Goal: Information Seeking & Learning: Learn about a topic

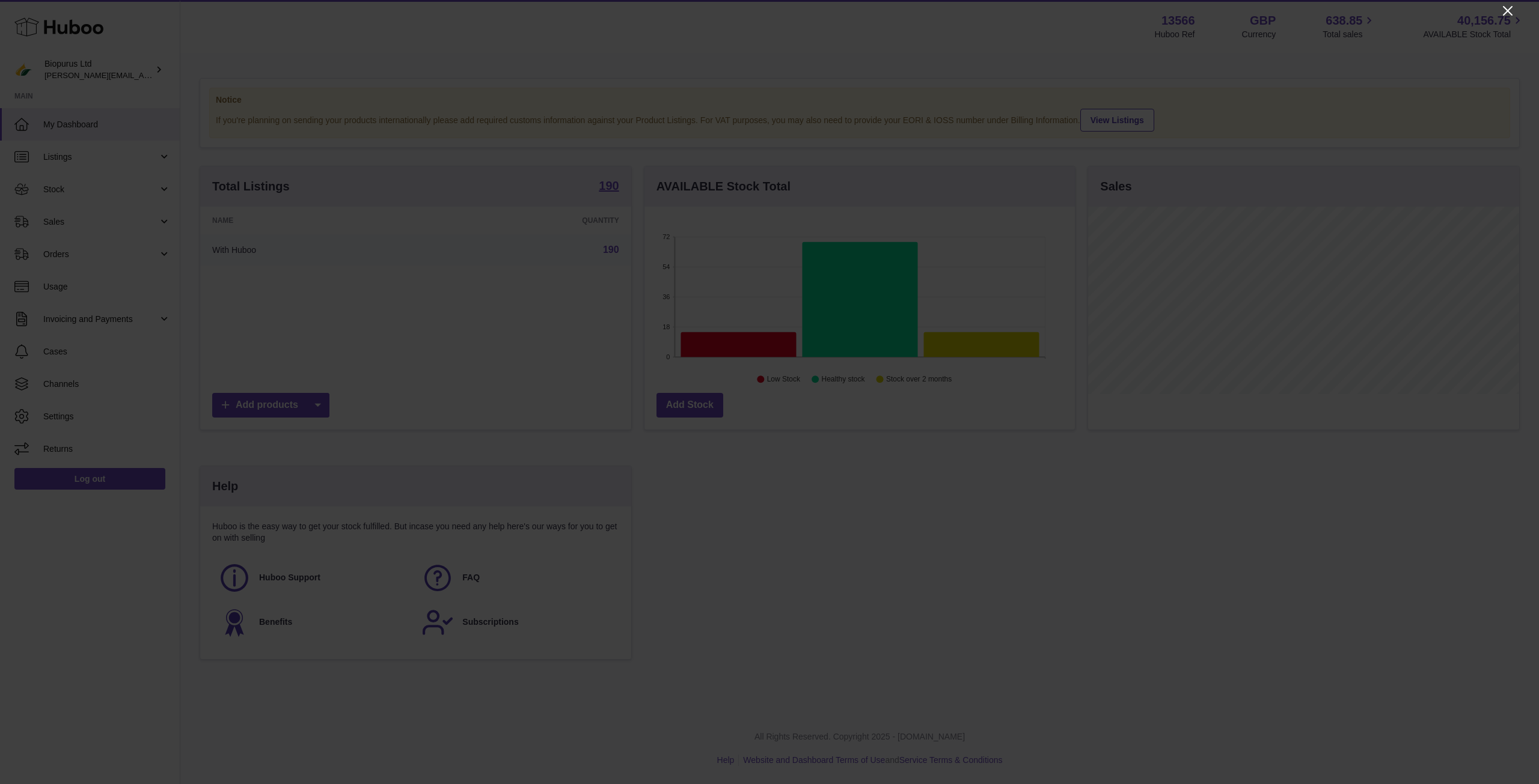
click at [1502, 4] on icon "Close" at bounding box center [1507, 11] width 14 height 14
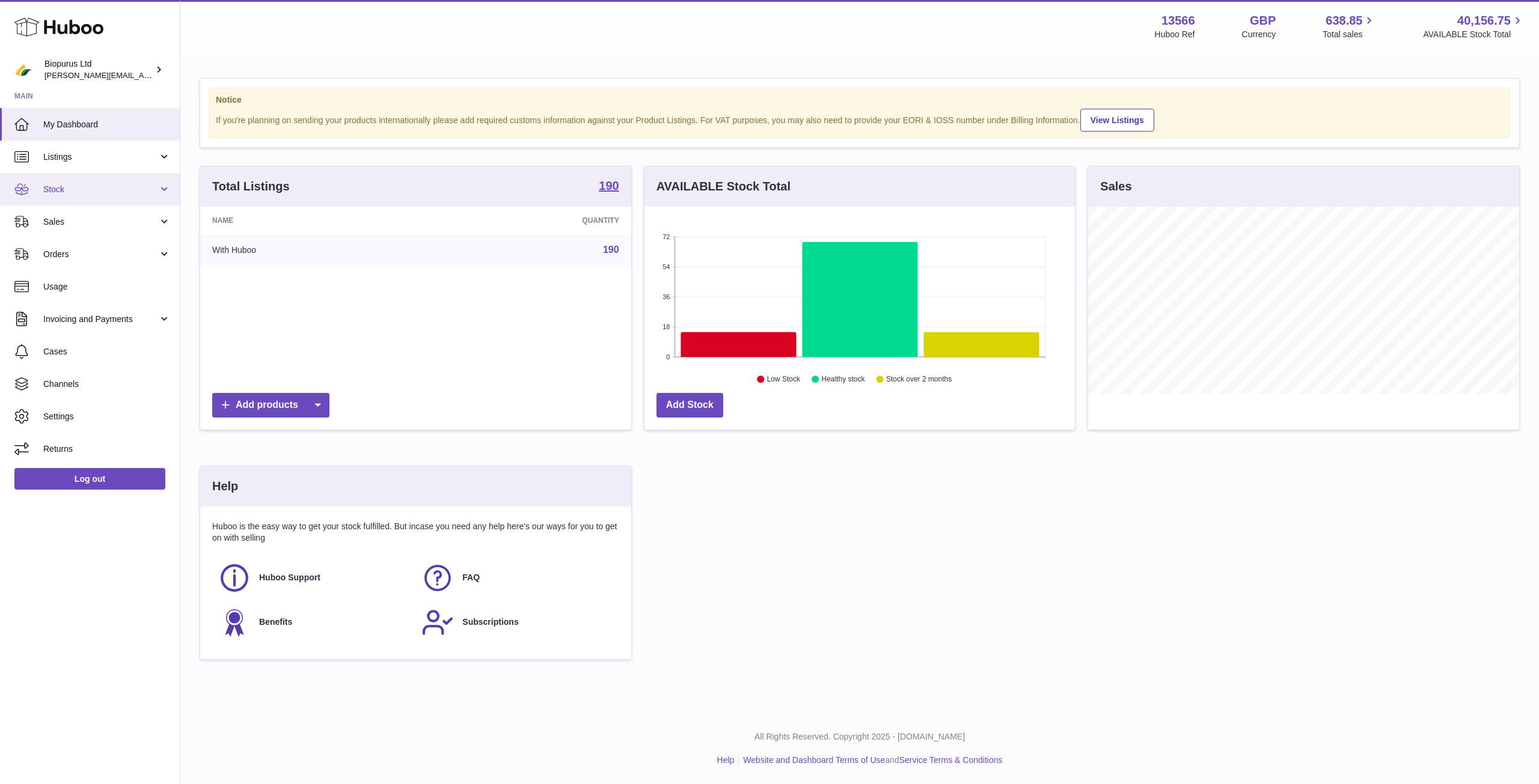
click at [171, 190] on link "Stock" at bounding box center [90, 189] width 180 height 32
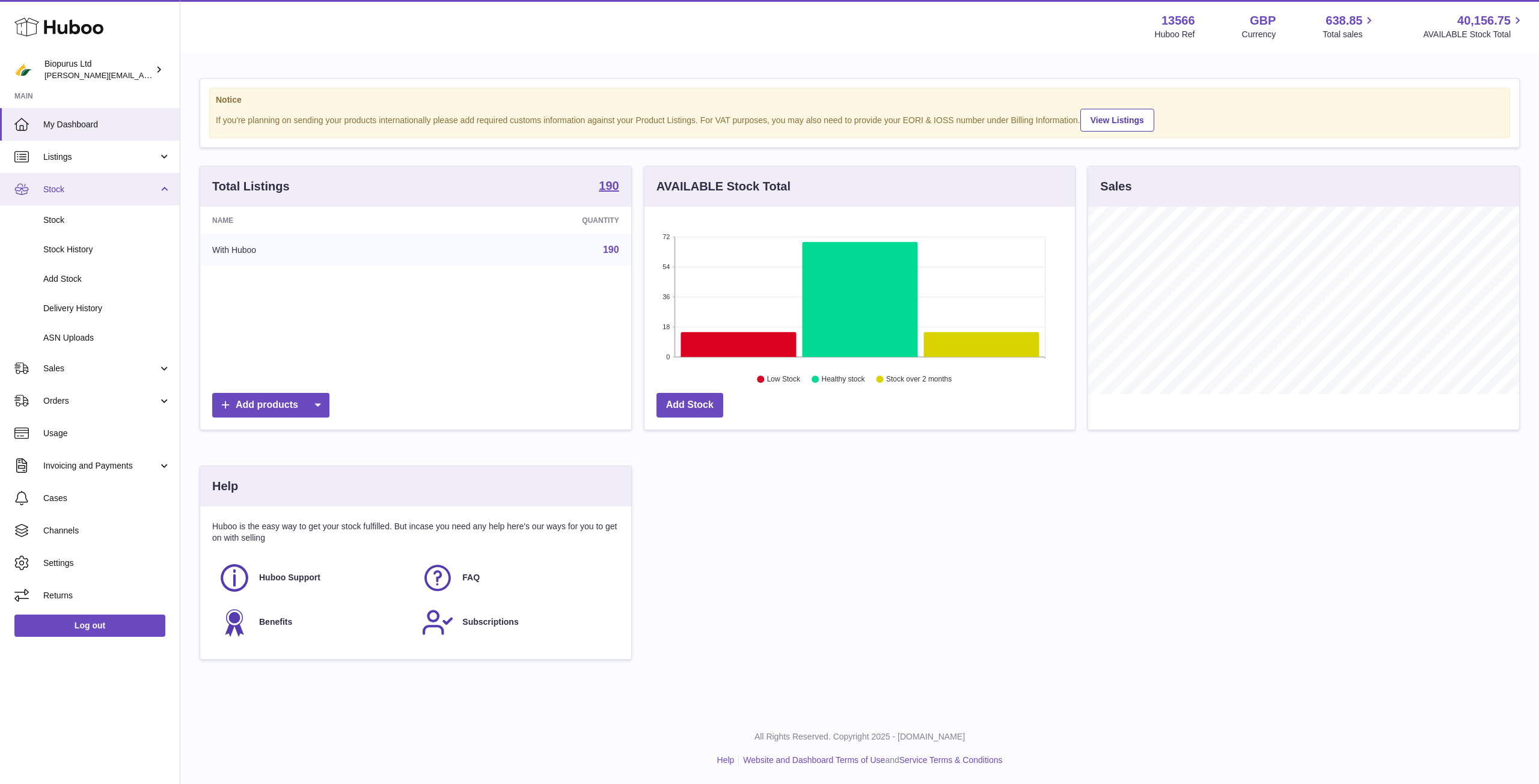
click at [176, 189] on link "Stock" at bounding box center [90, 189] width 180 height 32
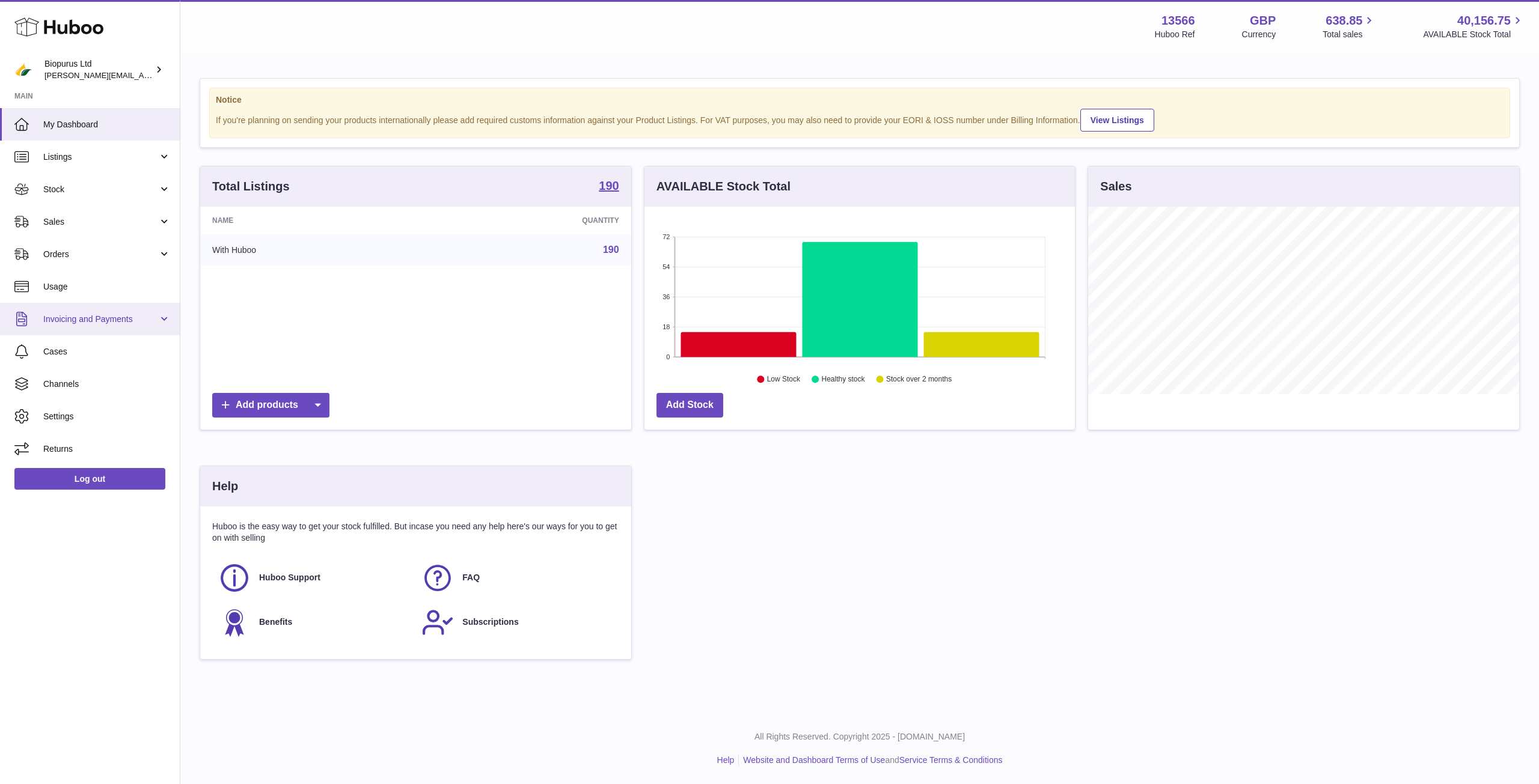
click at [138, 327] on link "Invoicing and Payments" at bounding box center [90, 319] width 180 height 32
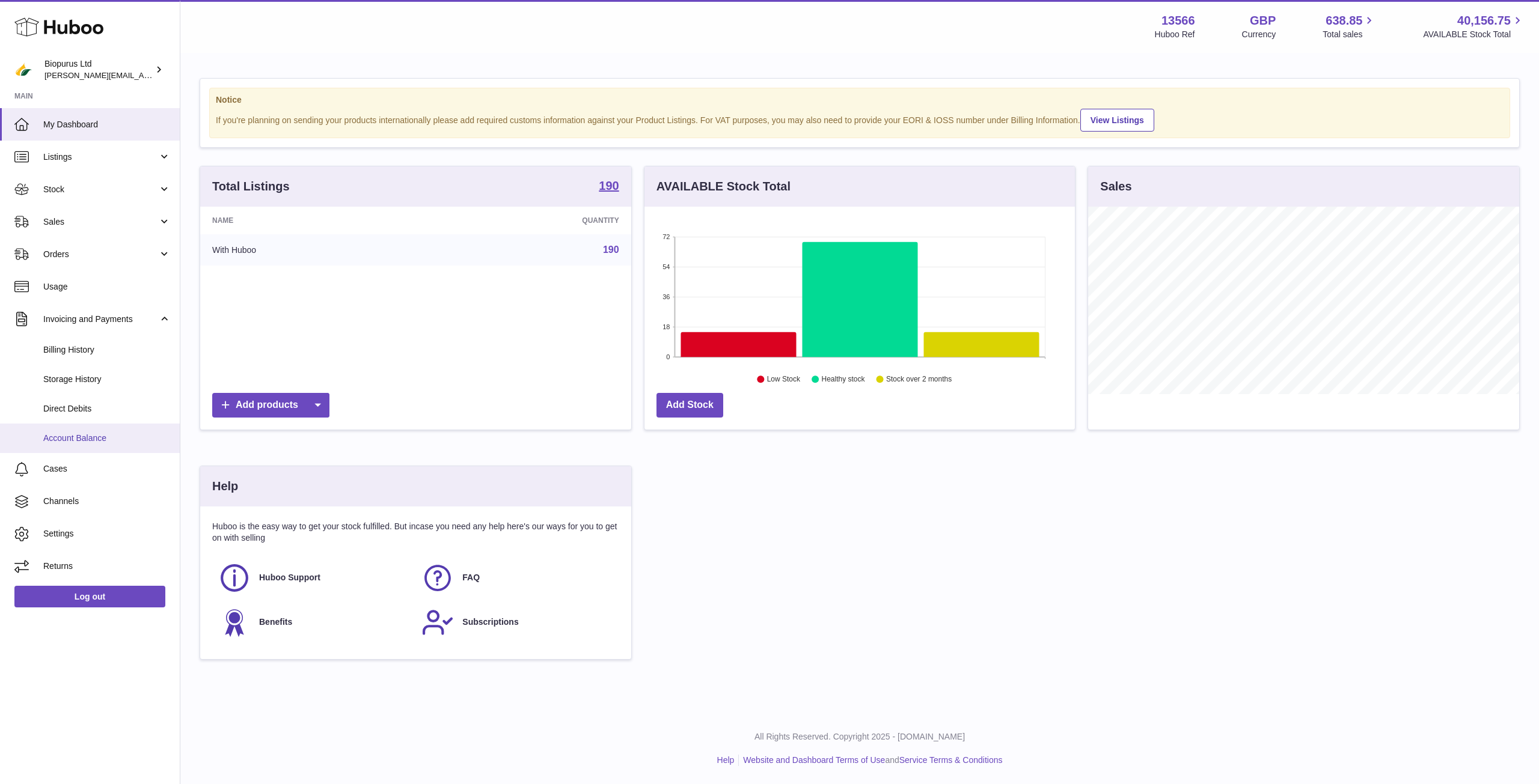
click at [107, 436] on span "Account Balance" at bounding box center [107, 438] width 127 height 11
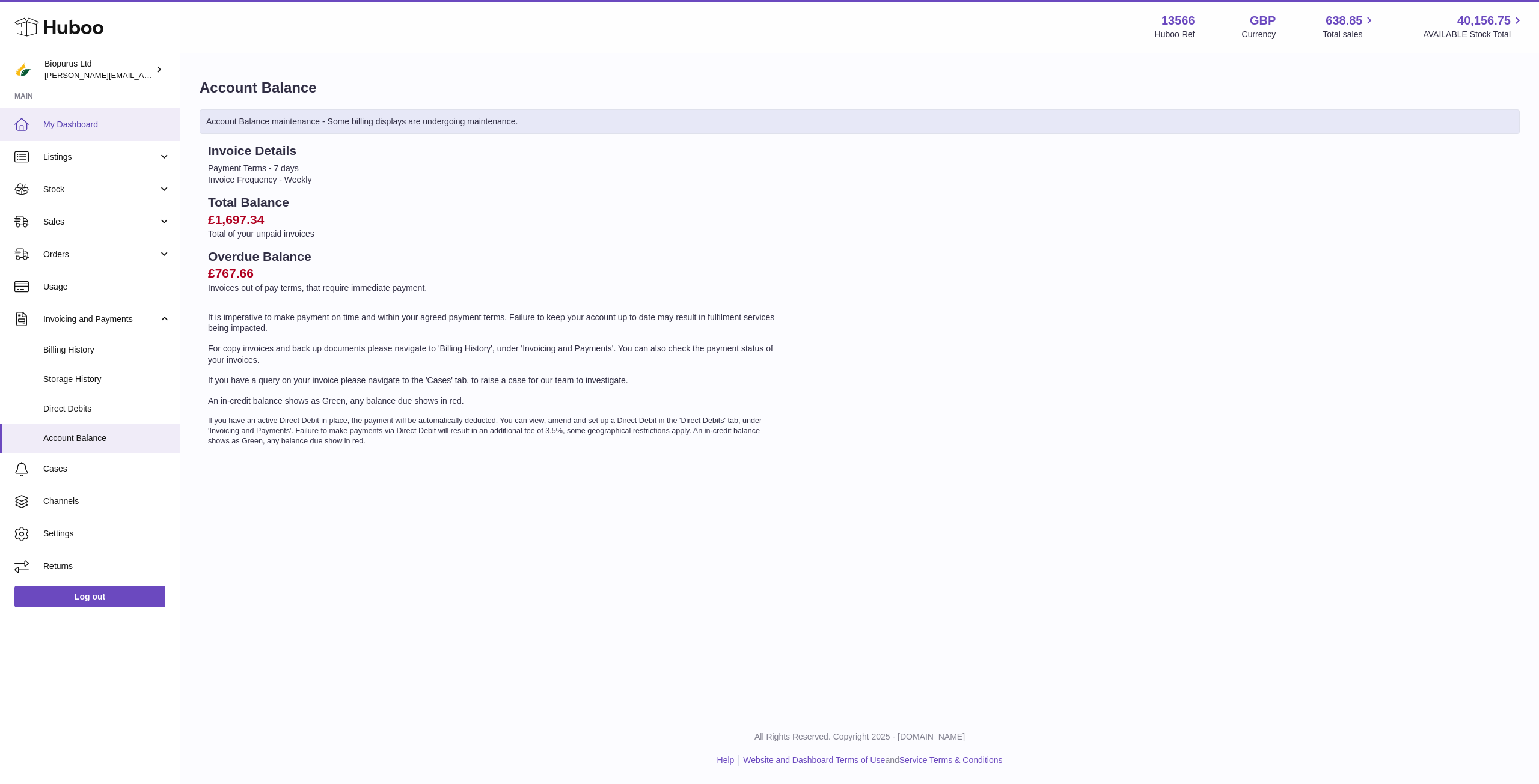
click at [79, 125] on span "My Dashboard" at bounding box center [107, 125] width 127 height 11
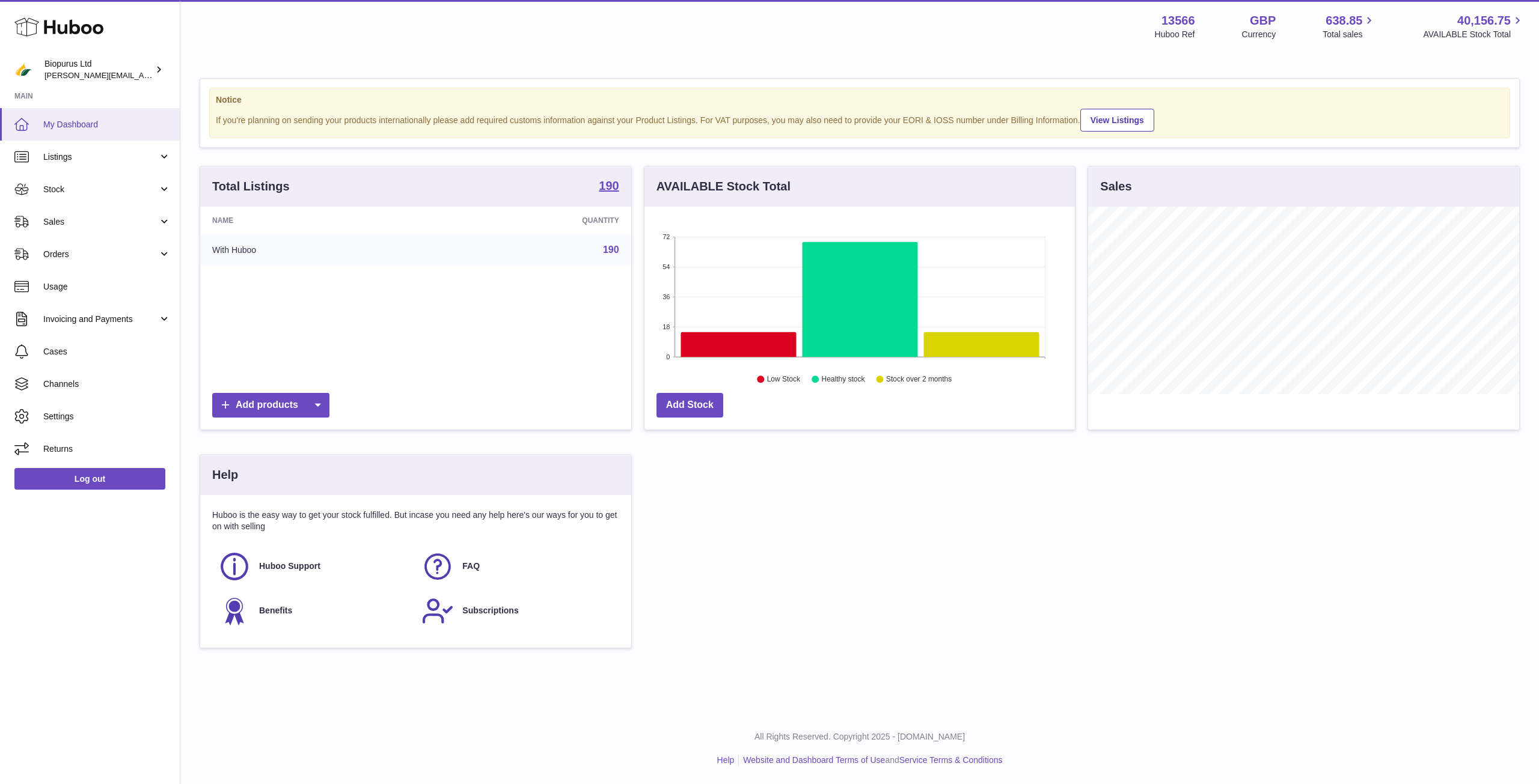
scroll to position [187, 431]
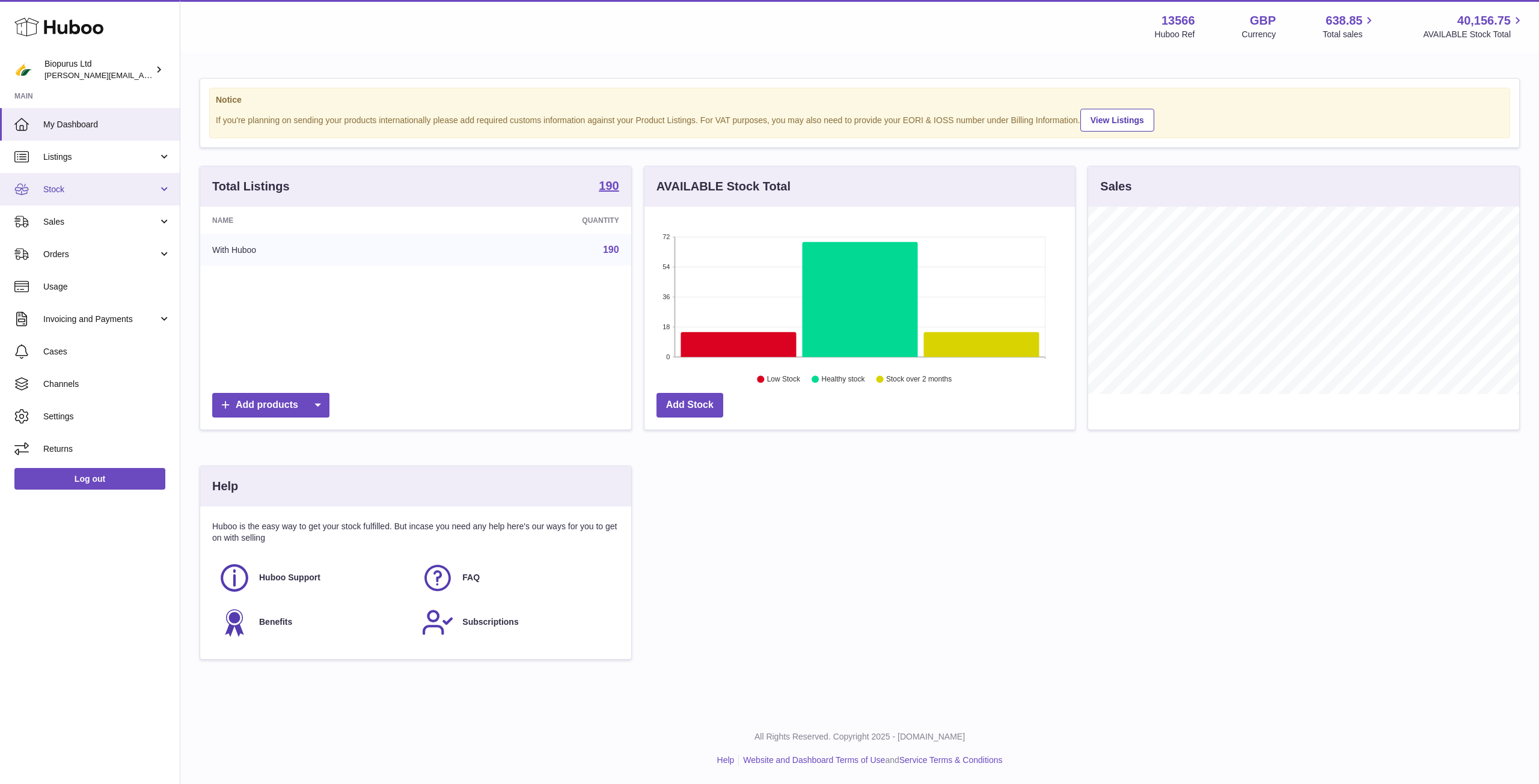
click at [73, 182] on link "Stock" at bounding box center [90, 189] width 180 height 32
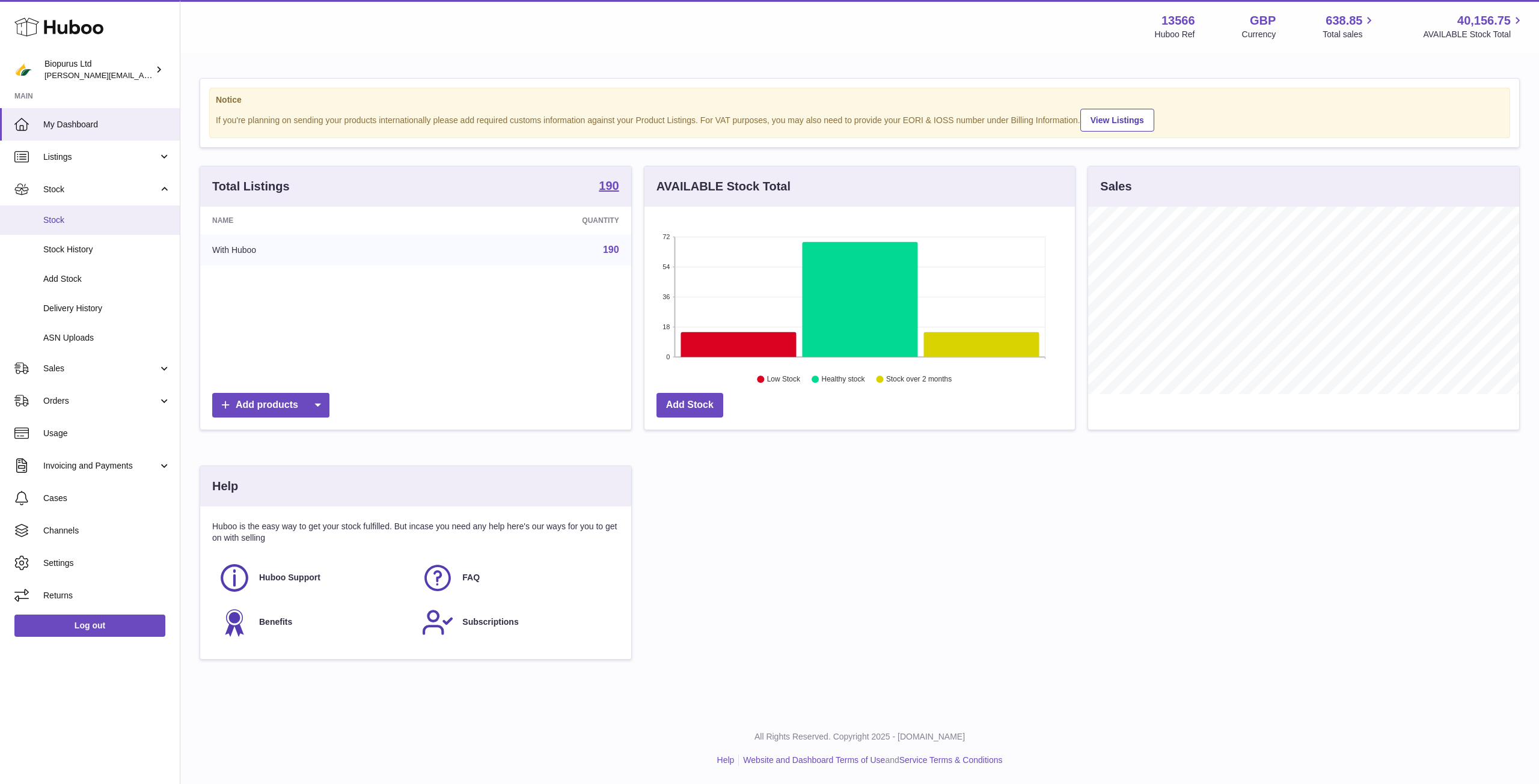
click at [83, 218] on span "Stock" at bounding box center [107, 220] width 127 height 11
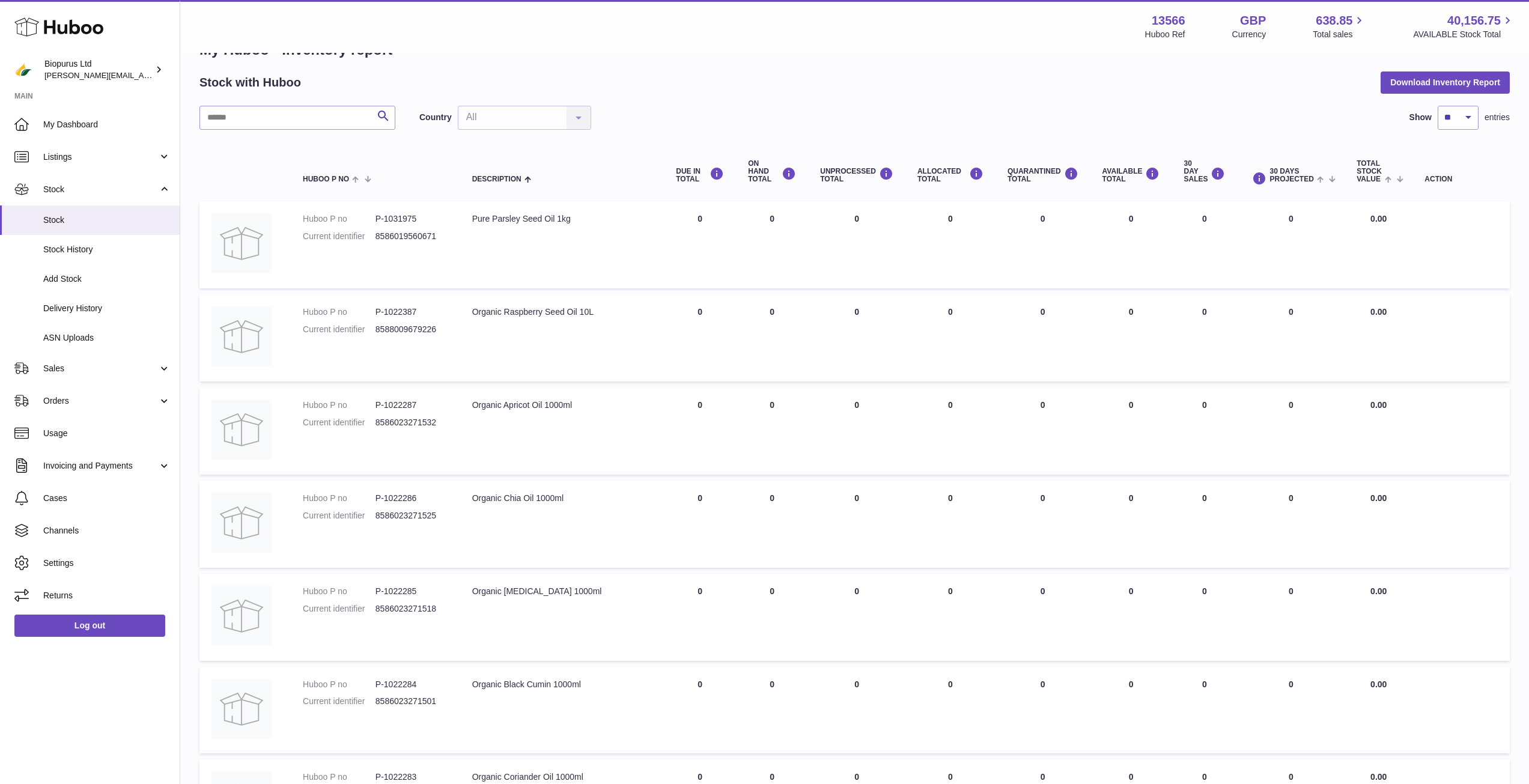
scroll to position [54, 0]
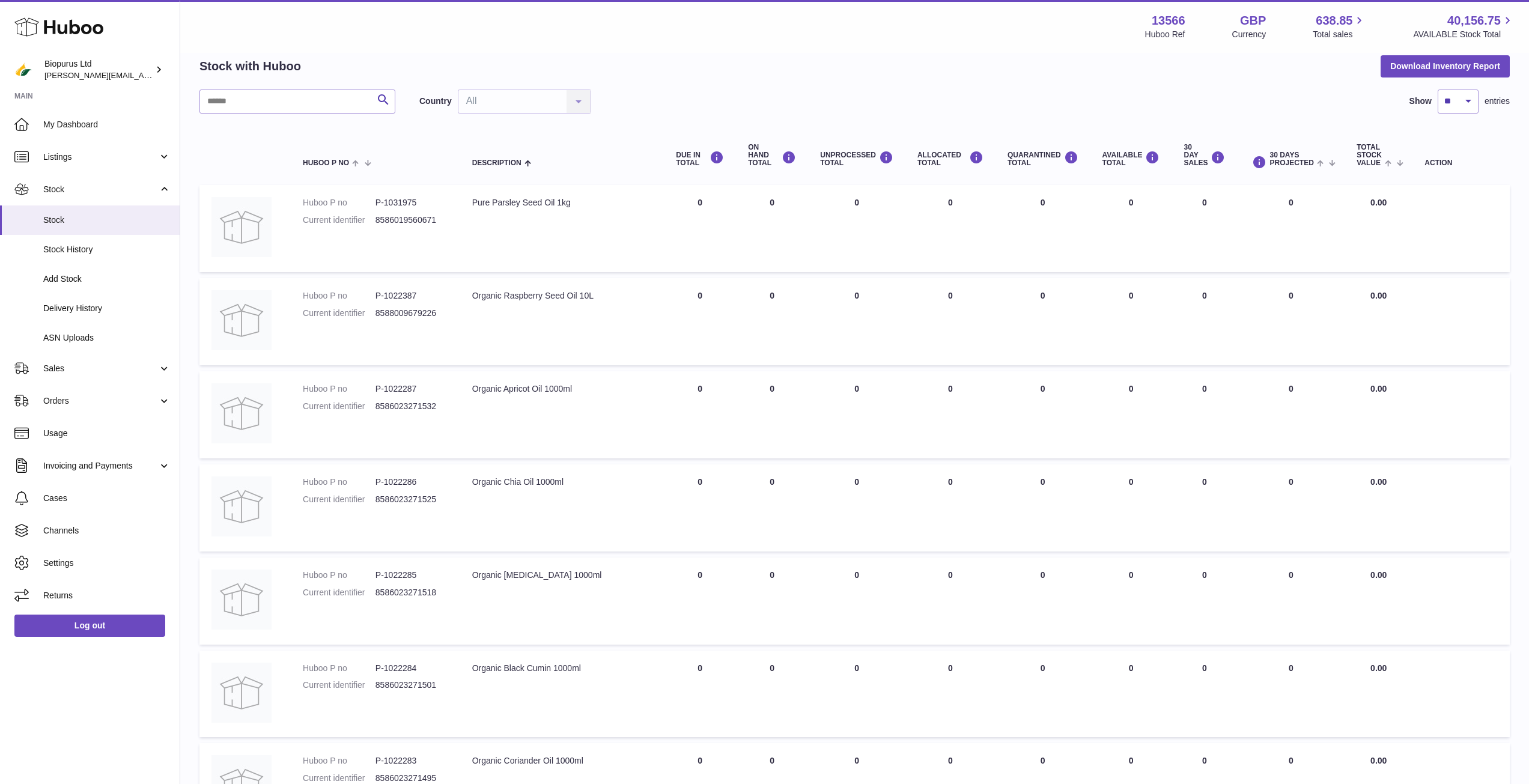
click at [245, 118] on div "Search Country All All No elements found. Consider changing the search query. L…" at bounding box center [855, 613] width 1311 height 1048
click at [241, 99] on input "text" at bounding box center [298, 101] width 196 height 24
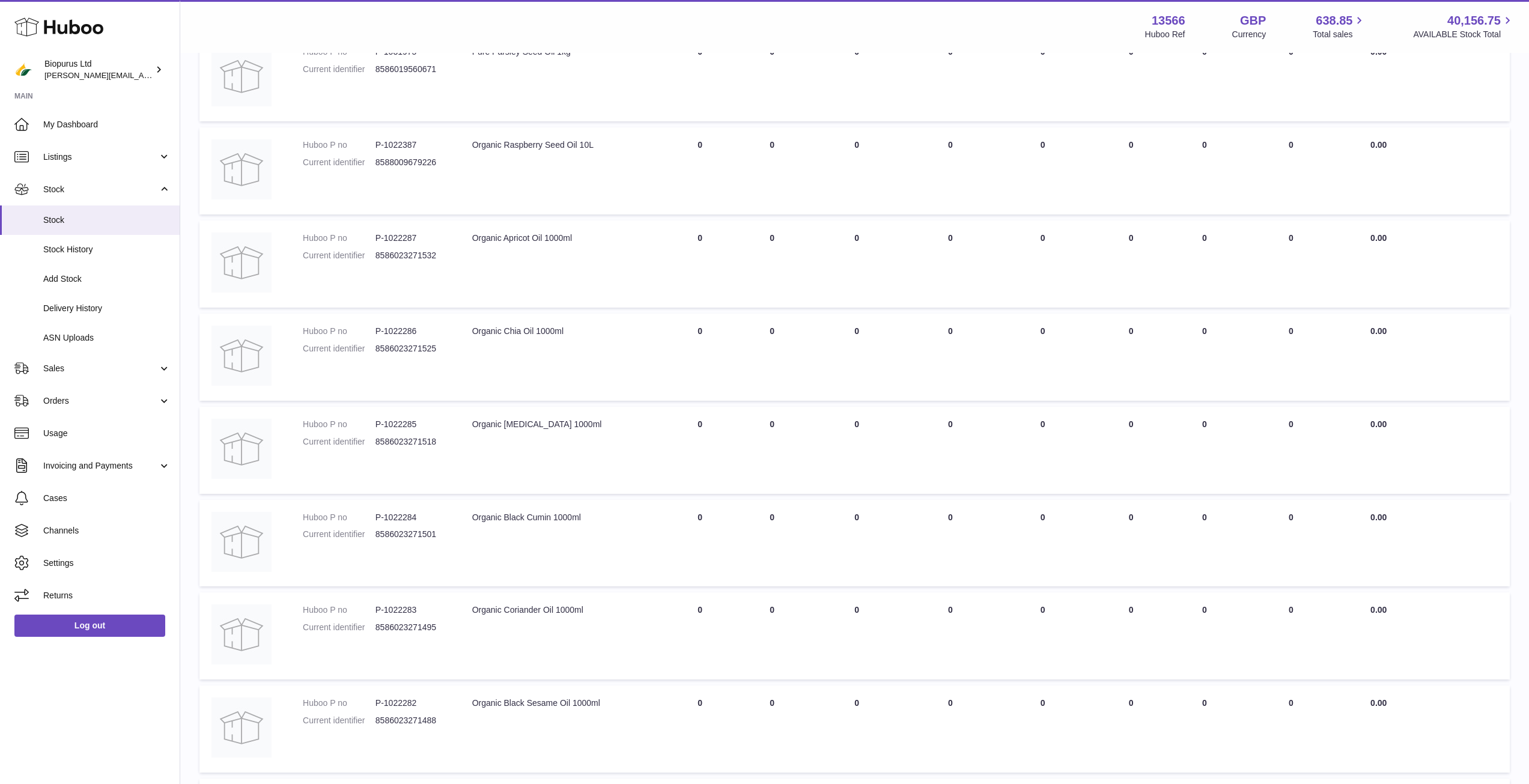
scroll to position [511, 0]
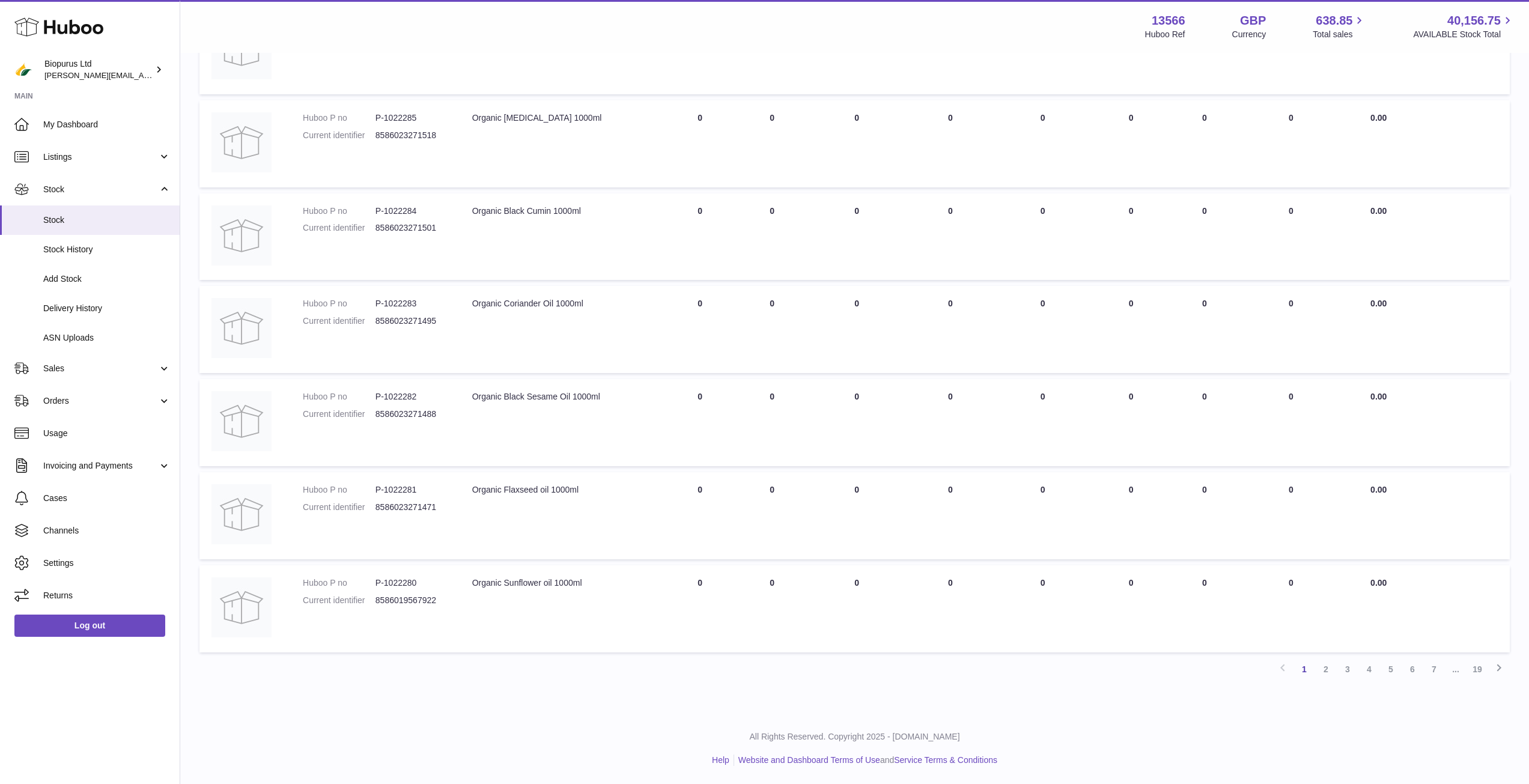
click at [1326, 674] on link "2" at bounding box center [1326, 669] width 22 height 22
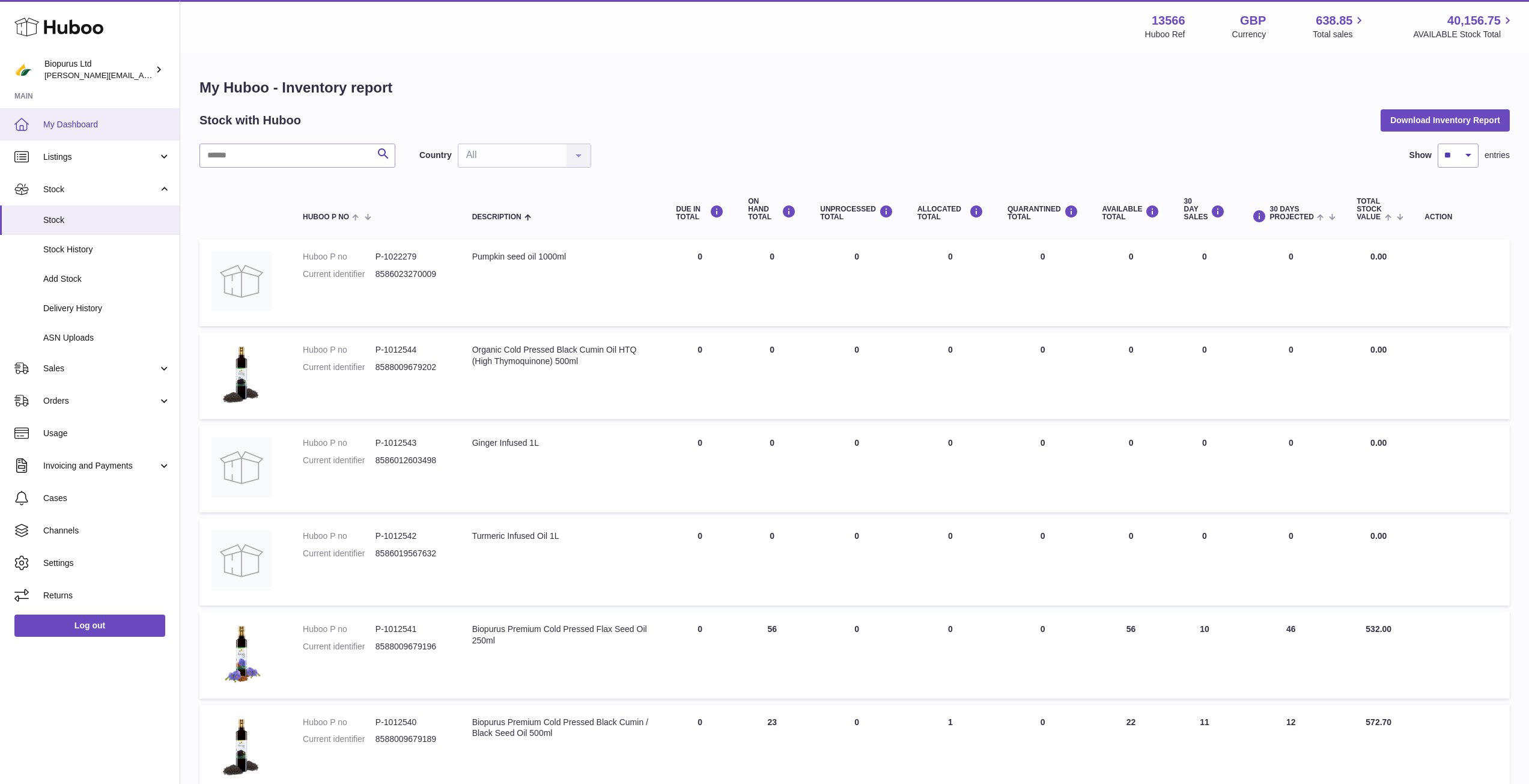
click at [78, 115] on link "My Dashboard" at bounding box center [90, 124] width 180 height 32
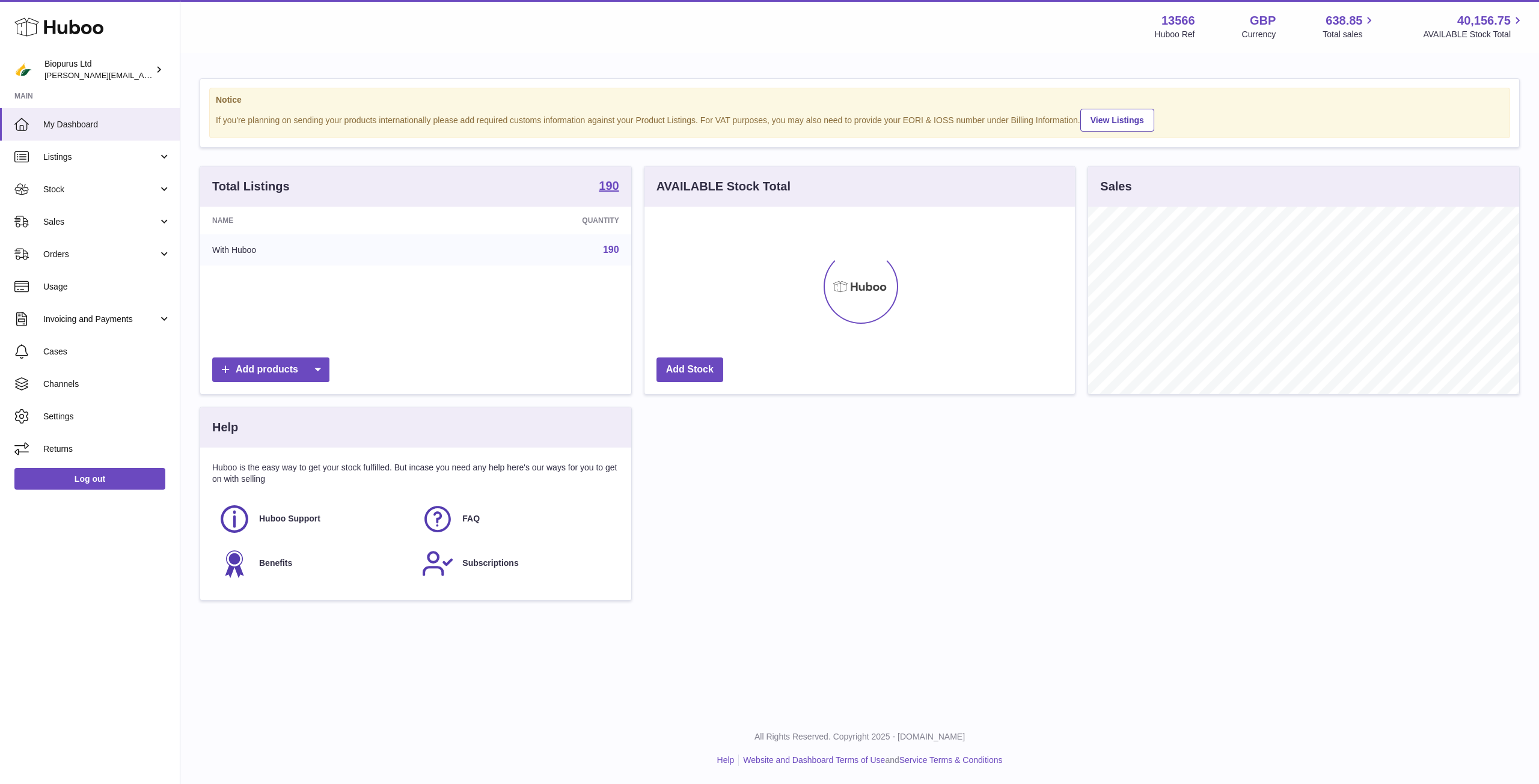
scroll to position [187, 431]
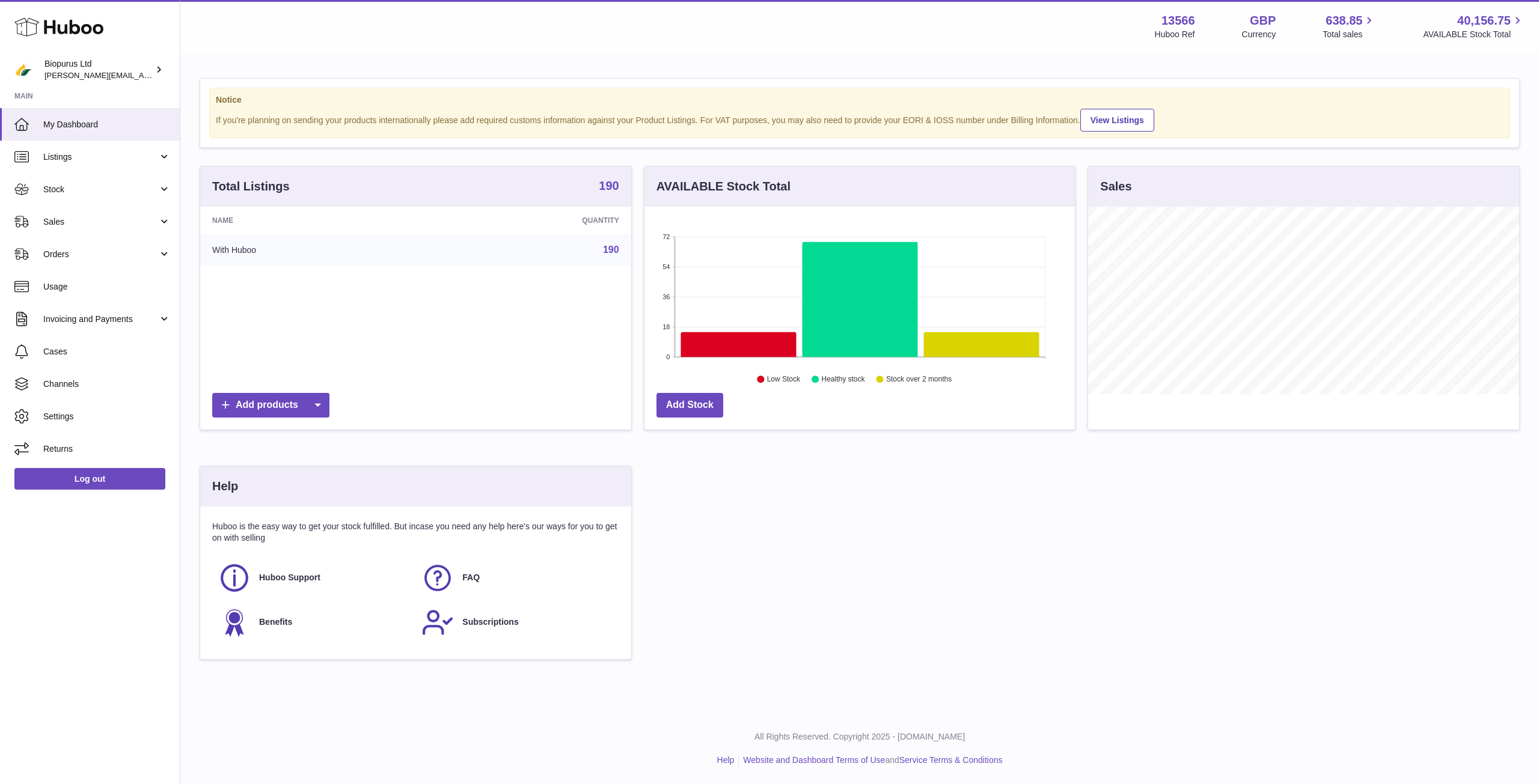
click at [612, 189] on strong "190" at bounding box center [609, 185] width 20 height 12
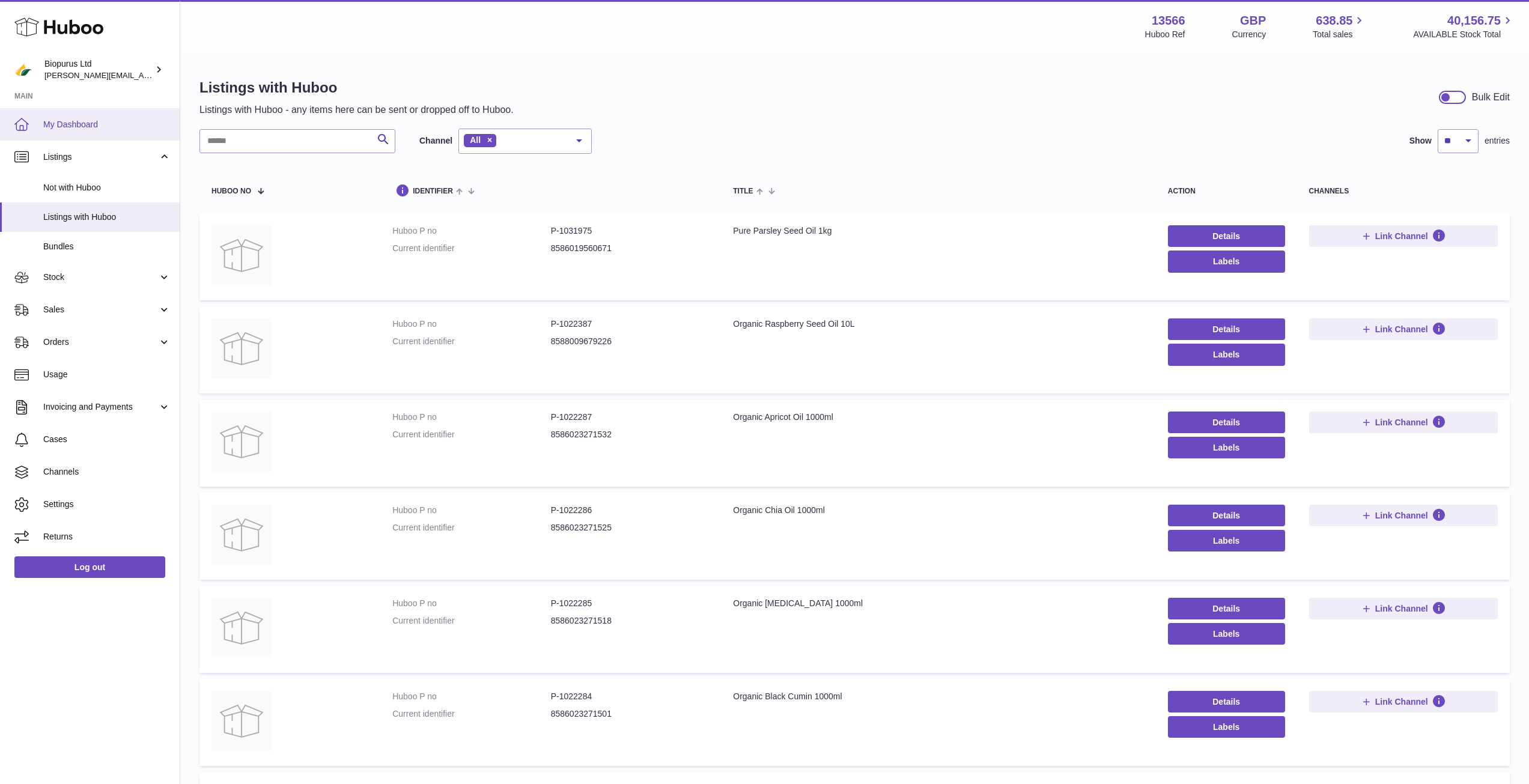
click at [82, 123] on span "My Dashboard" at bounding box center [107, 125] width 127 height 11
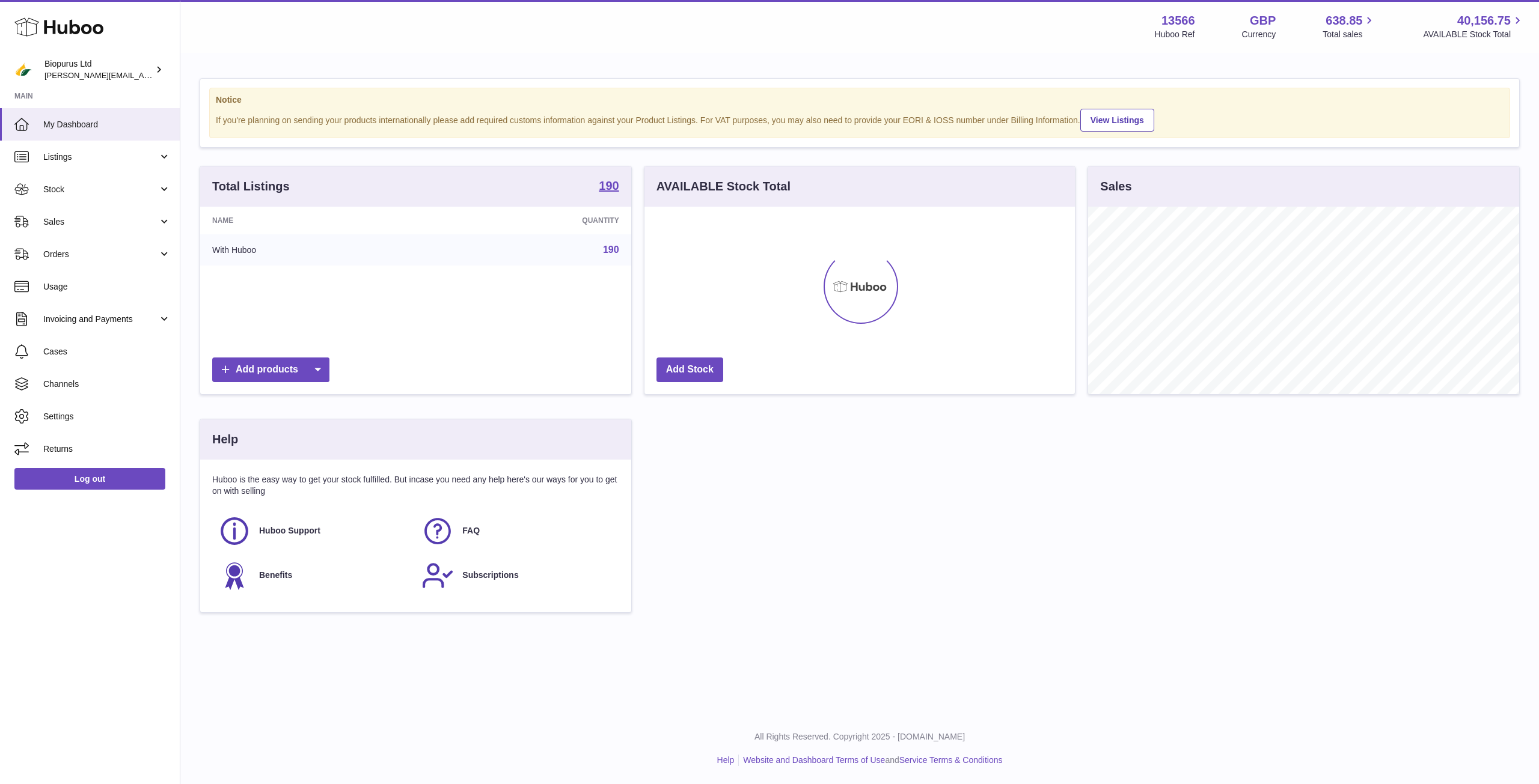
scroll to position [187, 431]
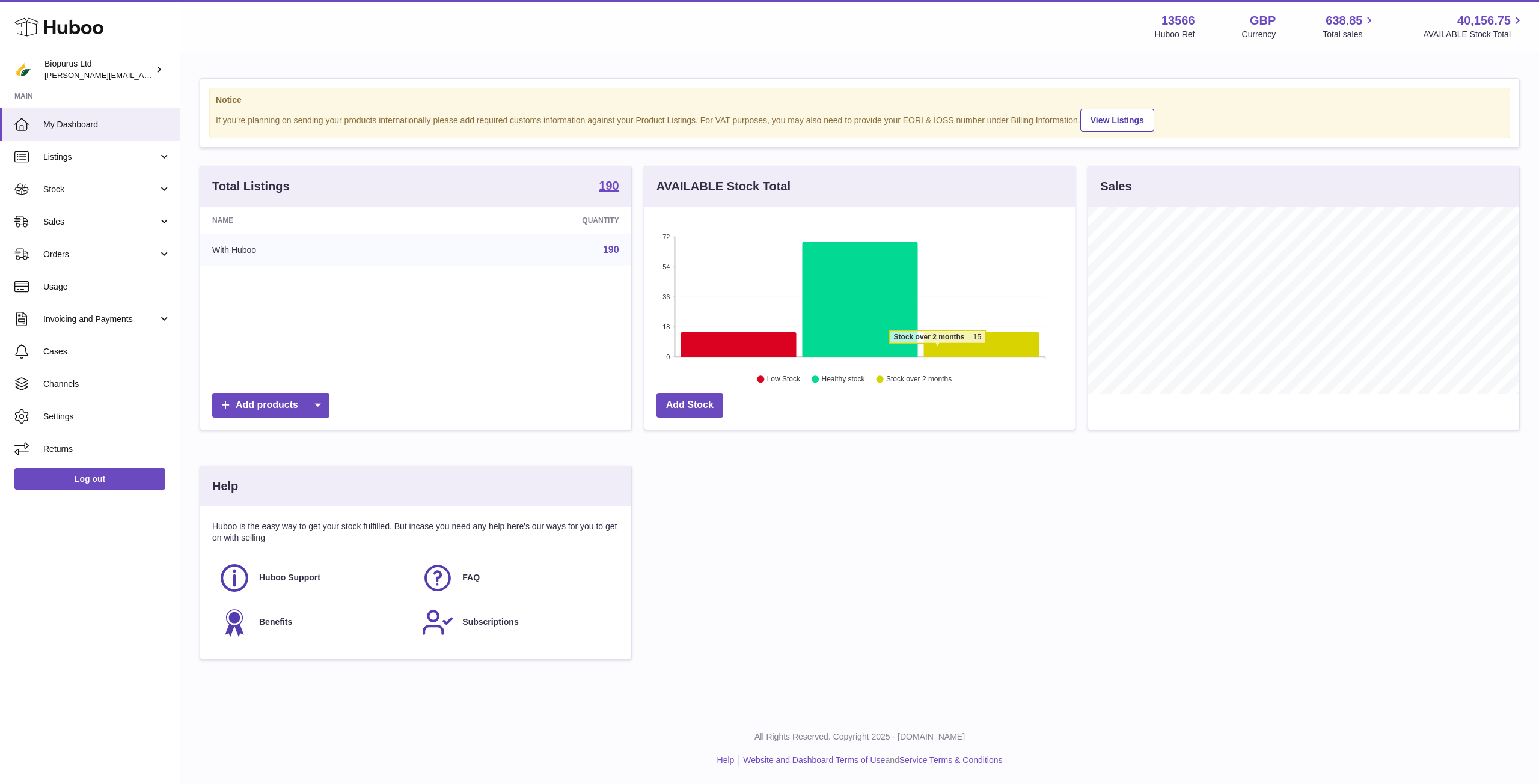
click at [937, 350] on icon at bounding box center [982, 345] width 115 height 25
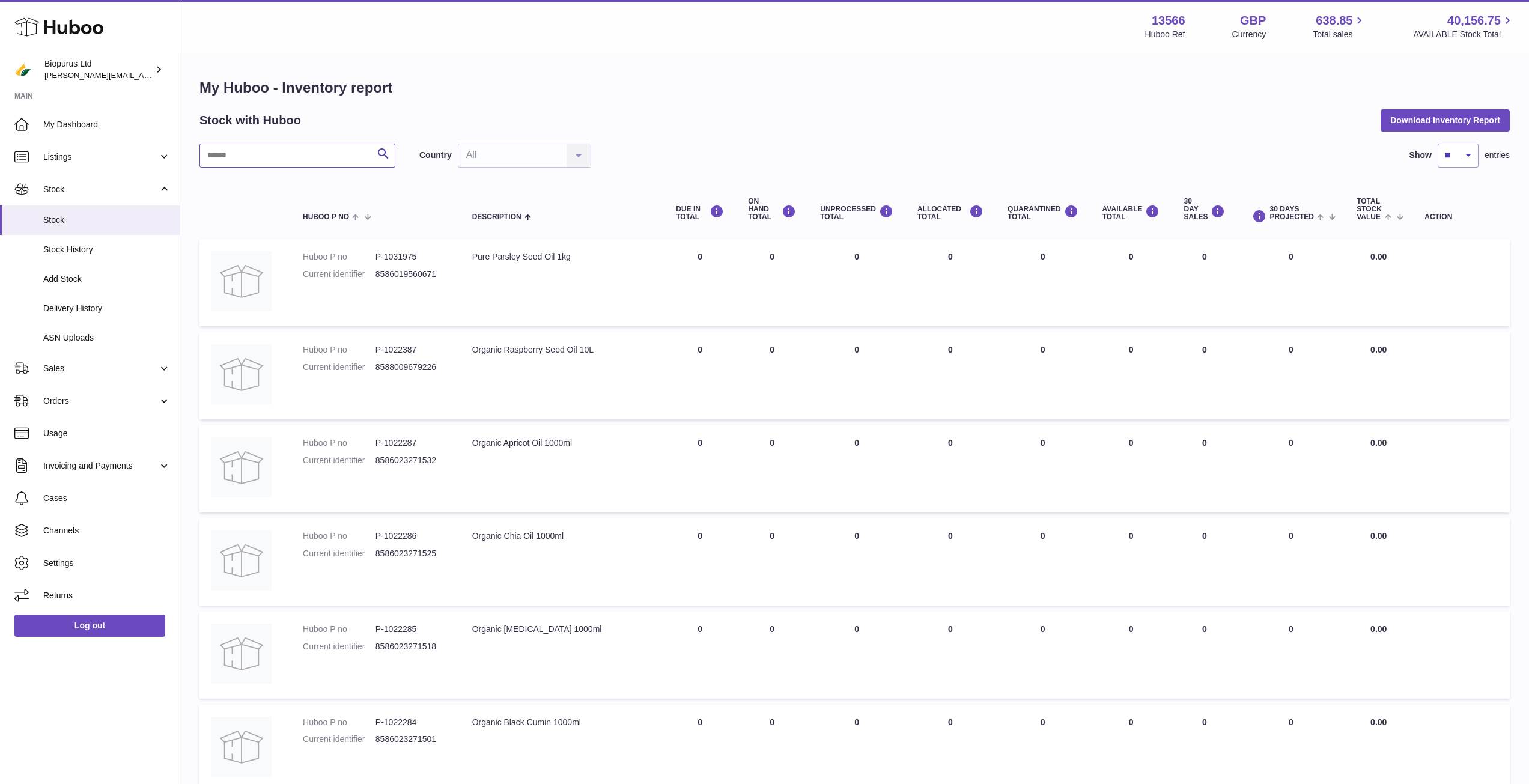
click at [269, 163] on input "text" at bounding box center [298, 156] width 196 height 24
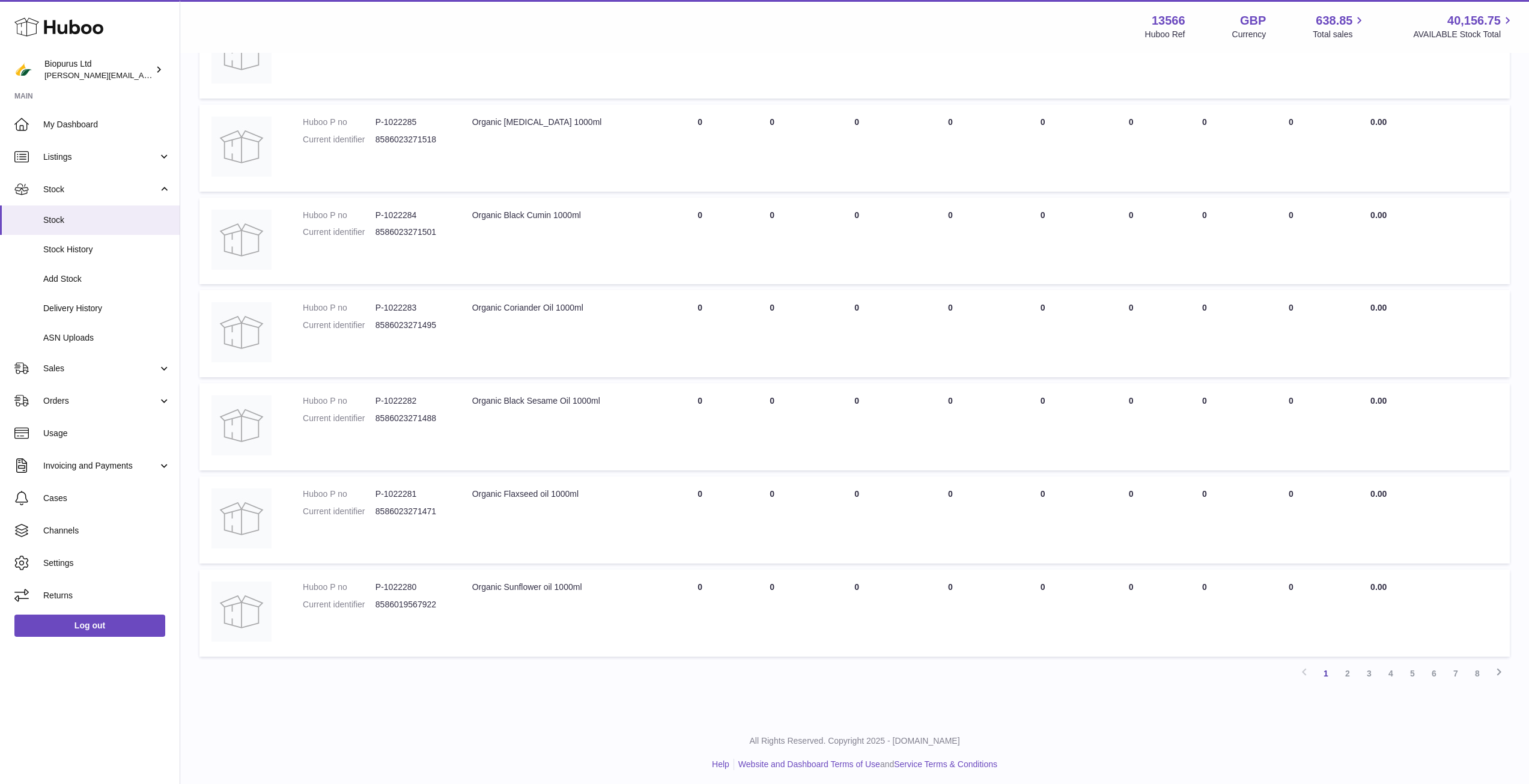
scroll to position [511, 0]
click at [1347, 674] on link "2" at bounding box center [1347, 669] width 22 height 22
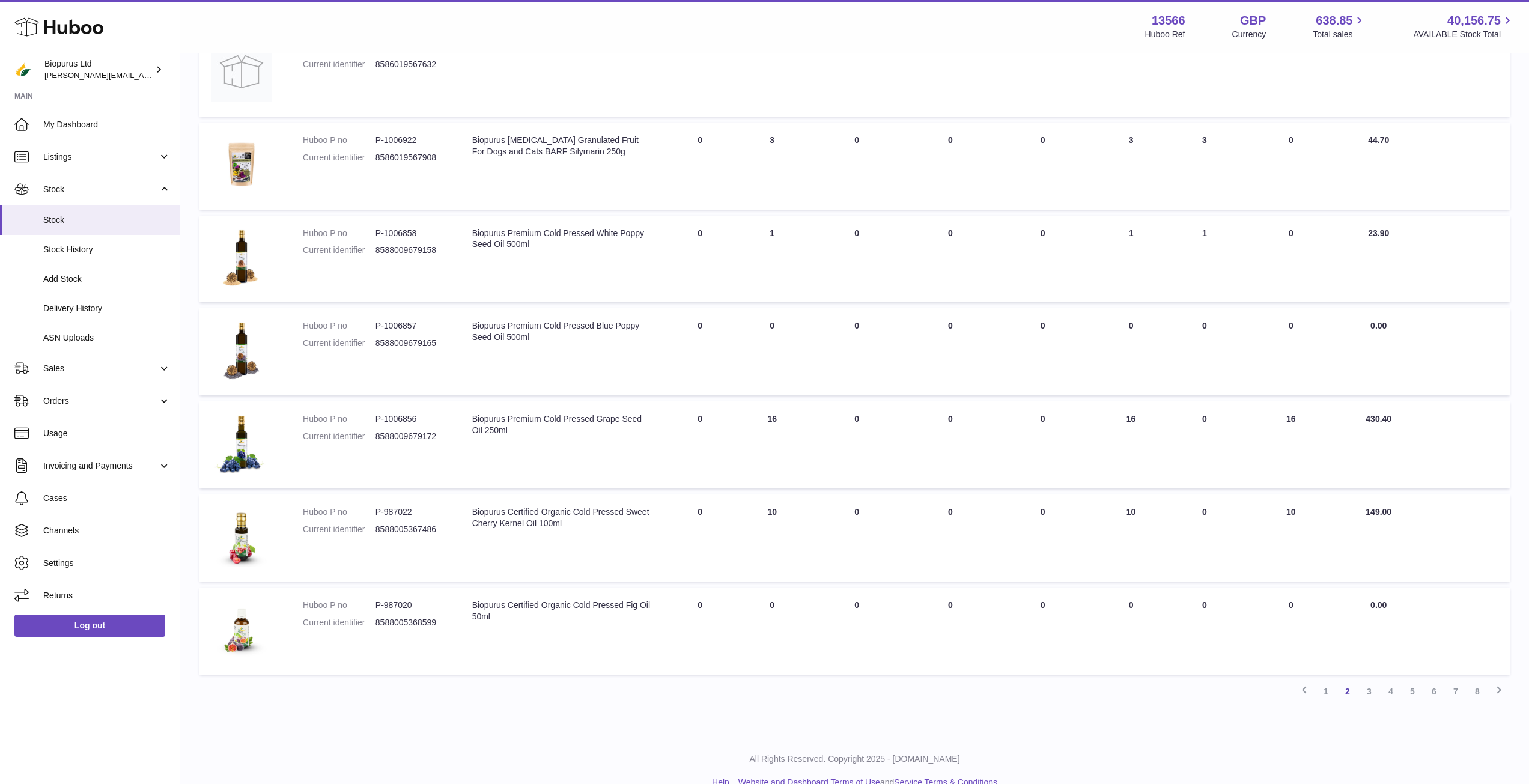
scroll to position [511, 0]
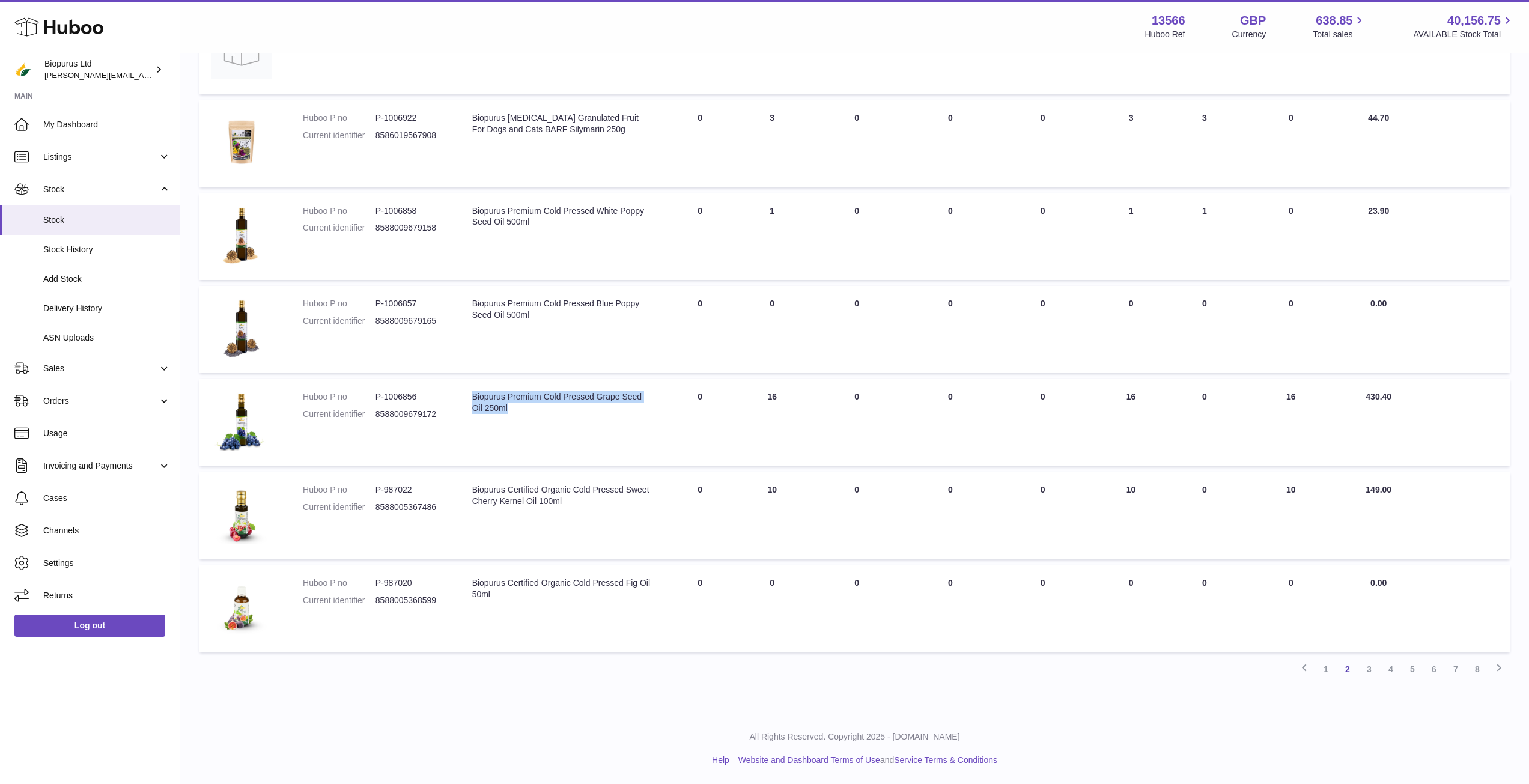
drag, startPoint x: 473, startPoint y: 392, endPoint x: 556, endPoint y: 406, distance: 84.2
click at [556, 406] on div "Biopurus Premium Cold Pressed Grape Seed Oil 250ml" at bounding box center [562, 403] width 181 height 23
copy div "Biopurus Premium Cold Pressed Grape Seed Oil 250ml"
drag, startPoint x: 570, startPoint y: 504, endPoint x: 472, endPoint y: 491, distance: 98.9
click at [468, 483] on td "Description Biopurus Certified Organic Cold Pressed Sweet Cherry Kernel Oil 100…" at bounding box center [562, 515] width 204 height 87
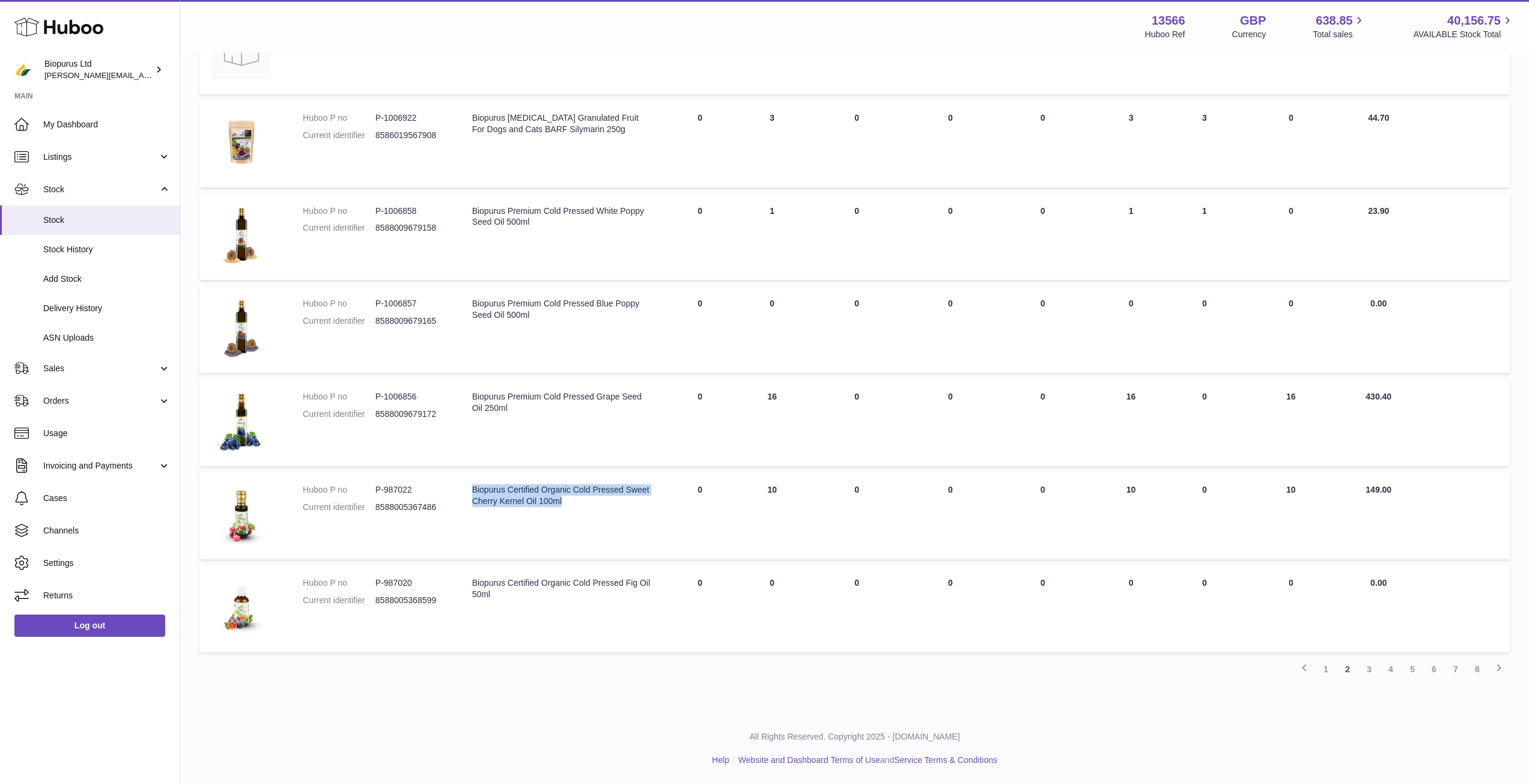
copy div "Biopurus Certified Organic Cold Pressed Sweet Cherry Kernel Oil 100ml"
click at [1366, 672] on link "3" at bounding box center [1369, 669] width 22 height 22
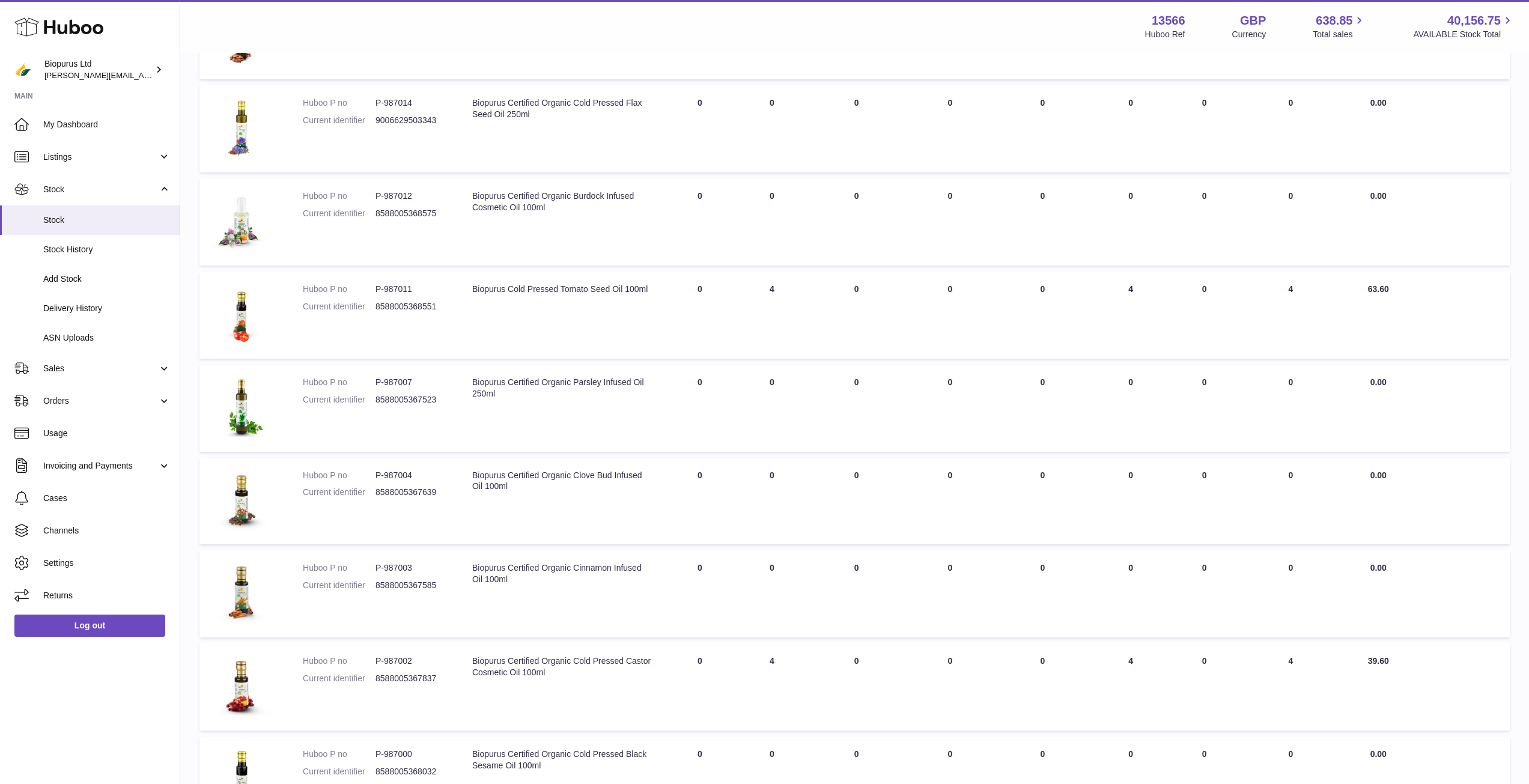
scroll to position [267, 0]
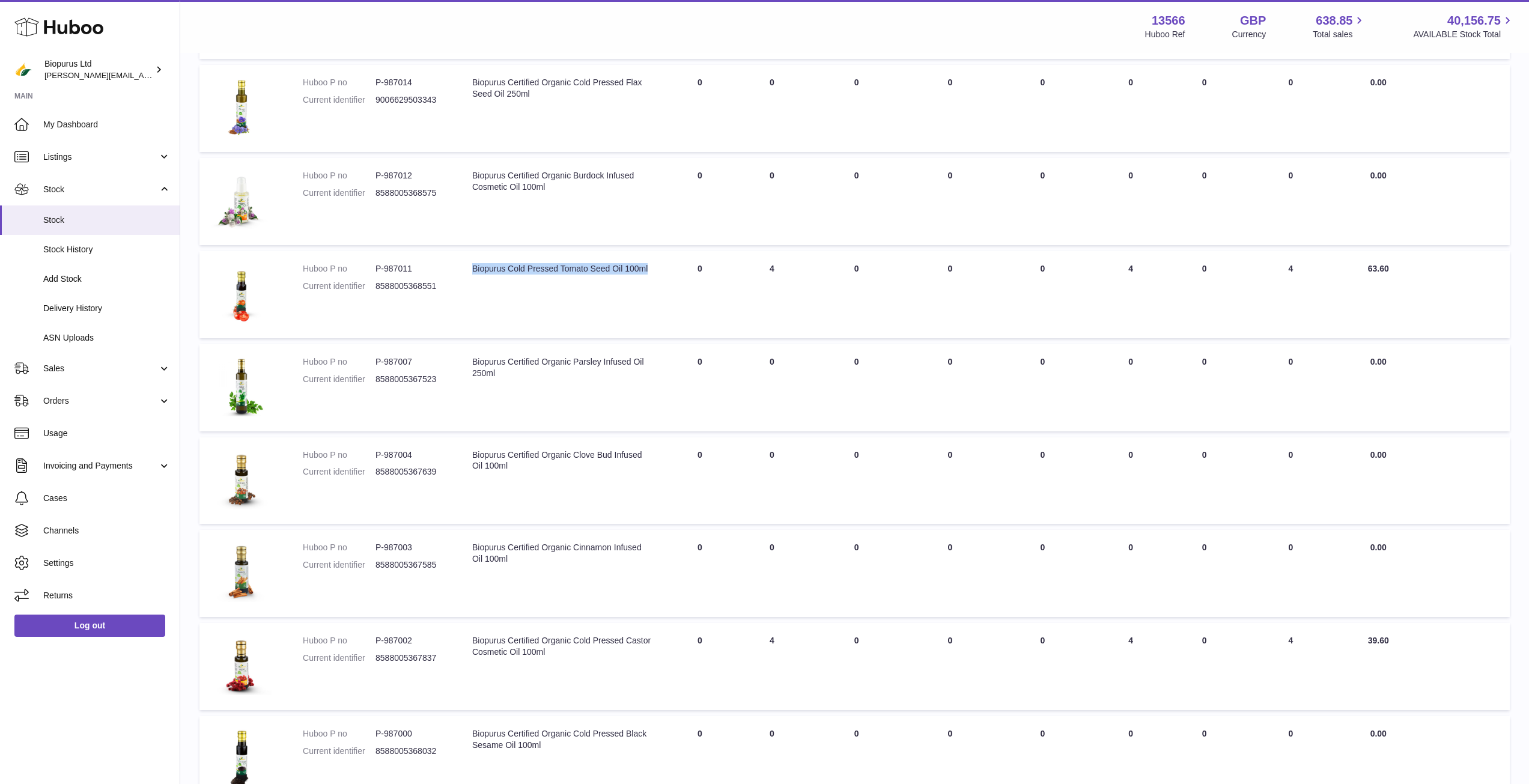
drag, startPoint x: 473, startPoint y: 268, endPoint x: 648, endPoint y: 278, distance: 175.3
click at [648, 278] on td "Description Biopurus Cold Pressed Tomato Seed Oil 100ml" at bounding box center [562, 295] width 203 height 87
copy div "Biopurus Cold Pressed Tomato Seed Oil 100ml"
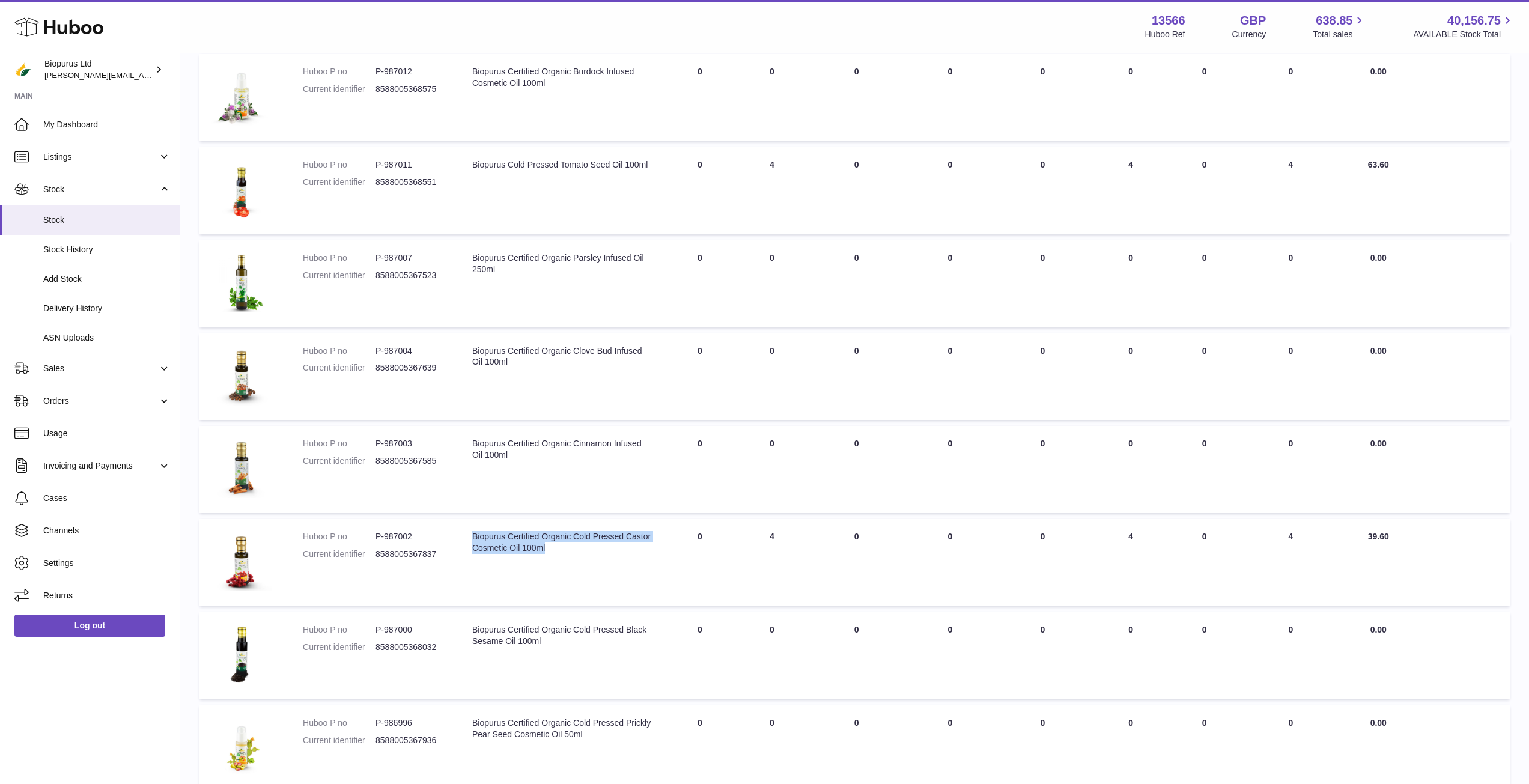
drag, startPoint x: 464, startPoint y: 536, endPoint x: 562, endPoint y: 552, distance: 99.3
click at [562, 552] on td "Description Biopurus Certified Organic Cold Pressed Castor Cosmetic Oil 100ml" at bounding box center [562, 563] width 203 height 87
copy div "Biopurus Certified Organic Cold Pressed Castor Cosmetic Oil 100ml"
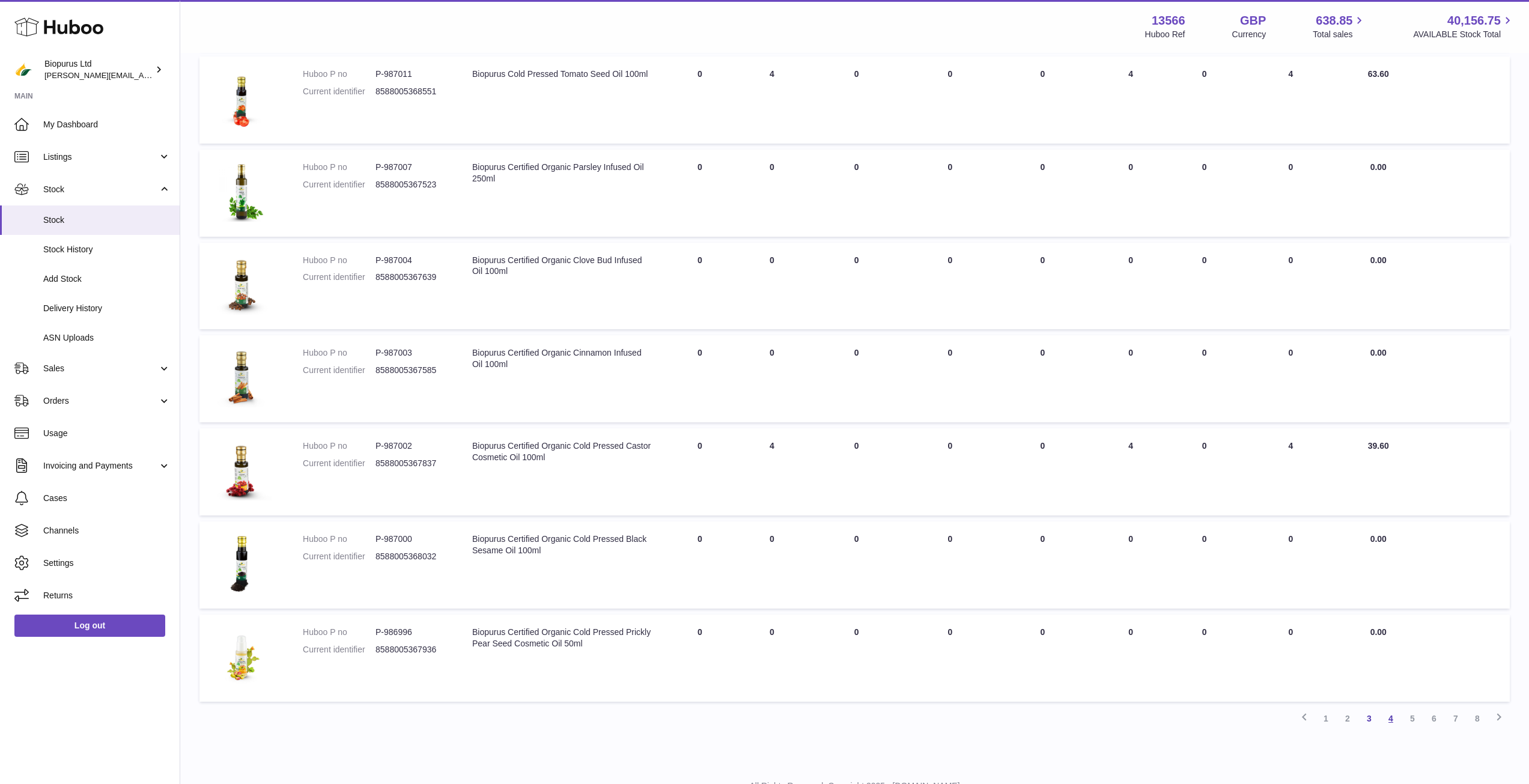
click at [1389, 717] on link "4" at bounding box center [1391, 718] width 22 height 22
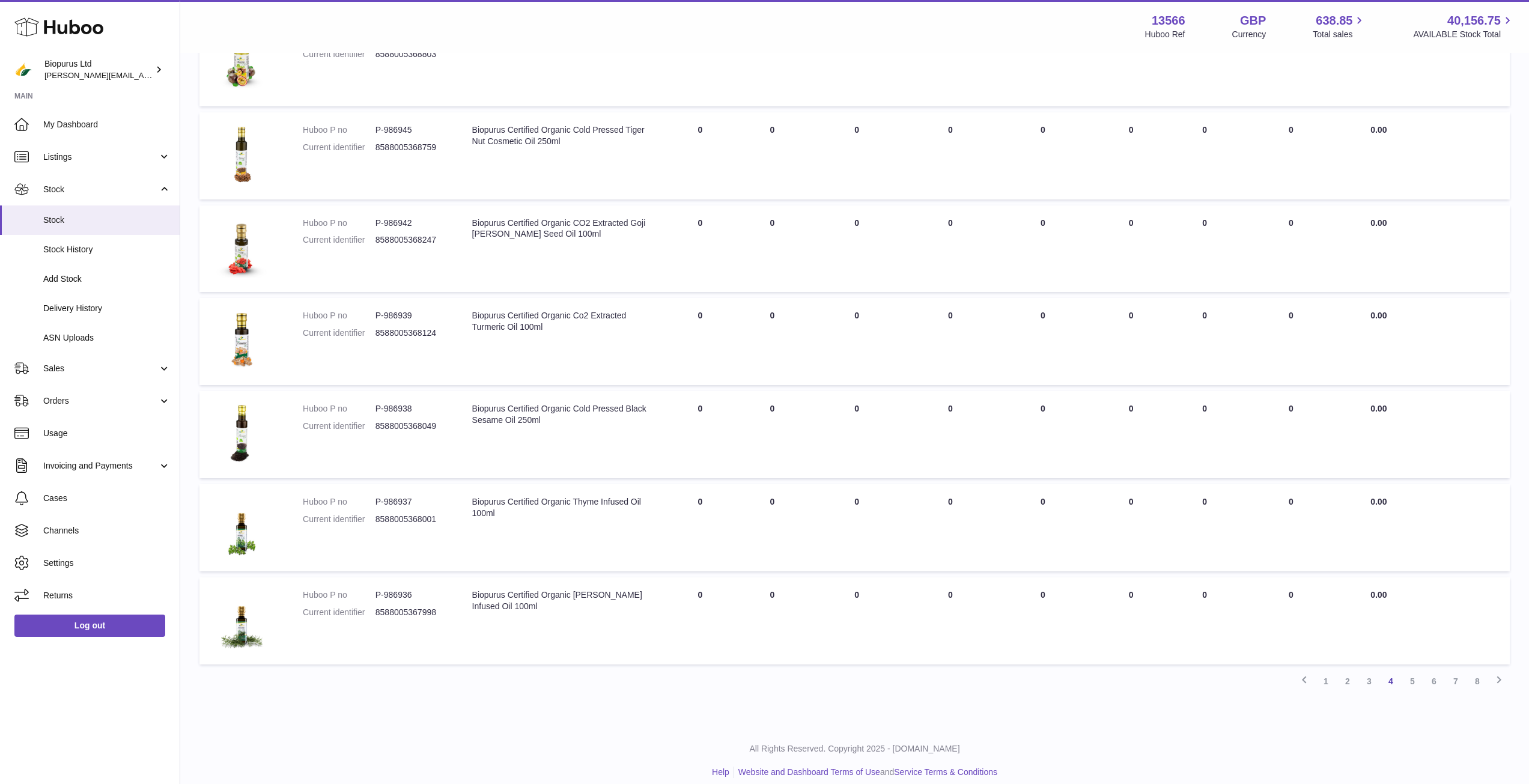
scroll to position [504, 0]
click at [1413, 675] on link "5" at bounding box center [1412, 677] width 22 height 22
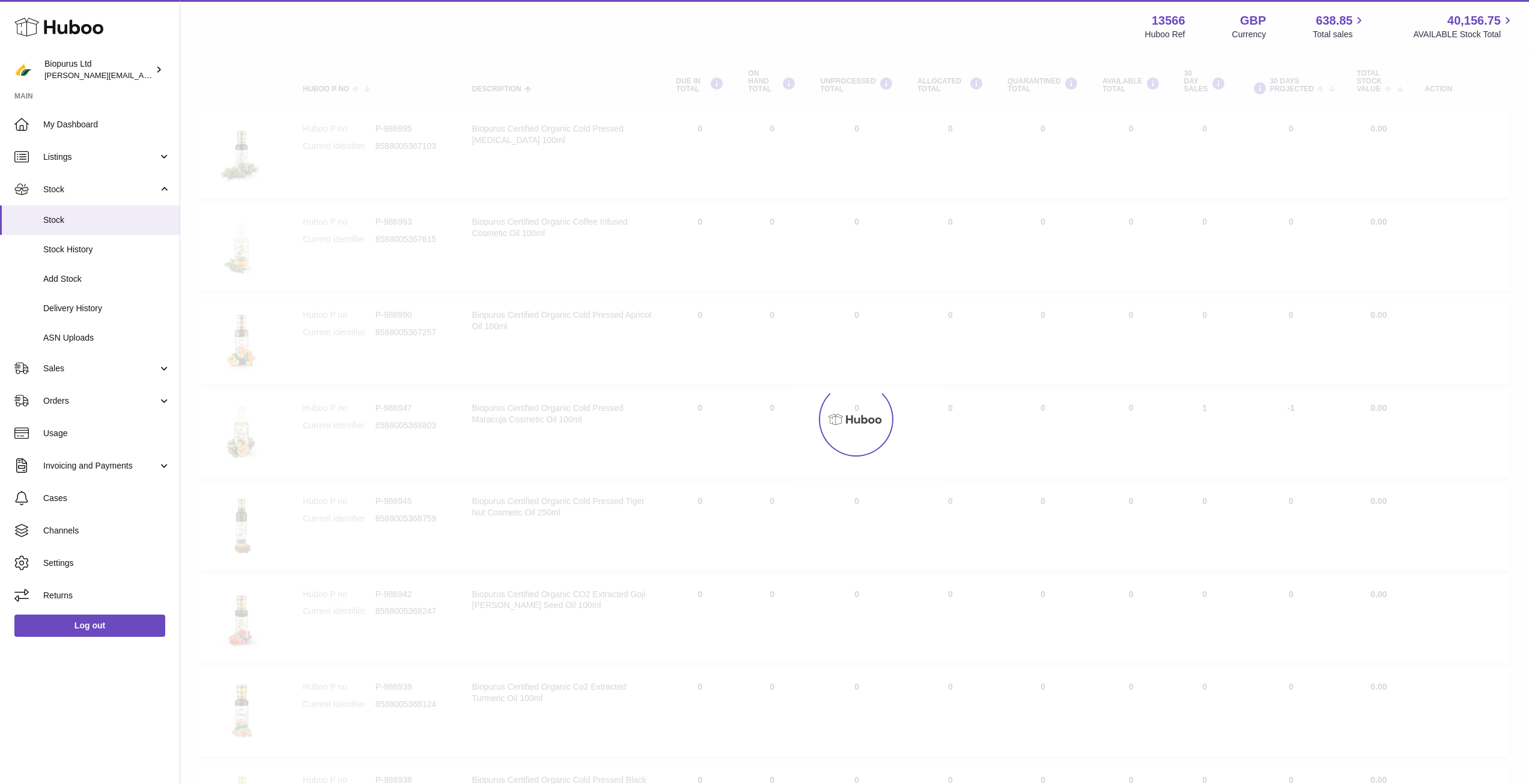
scroll to position [54, 0]
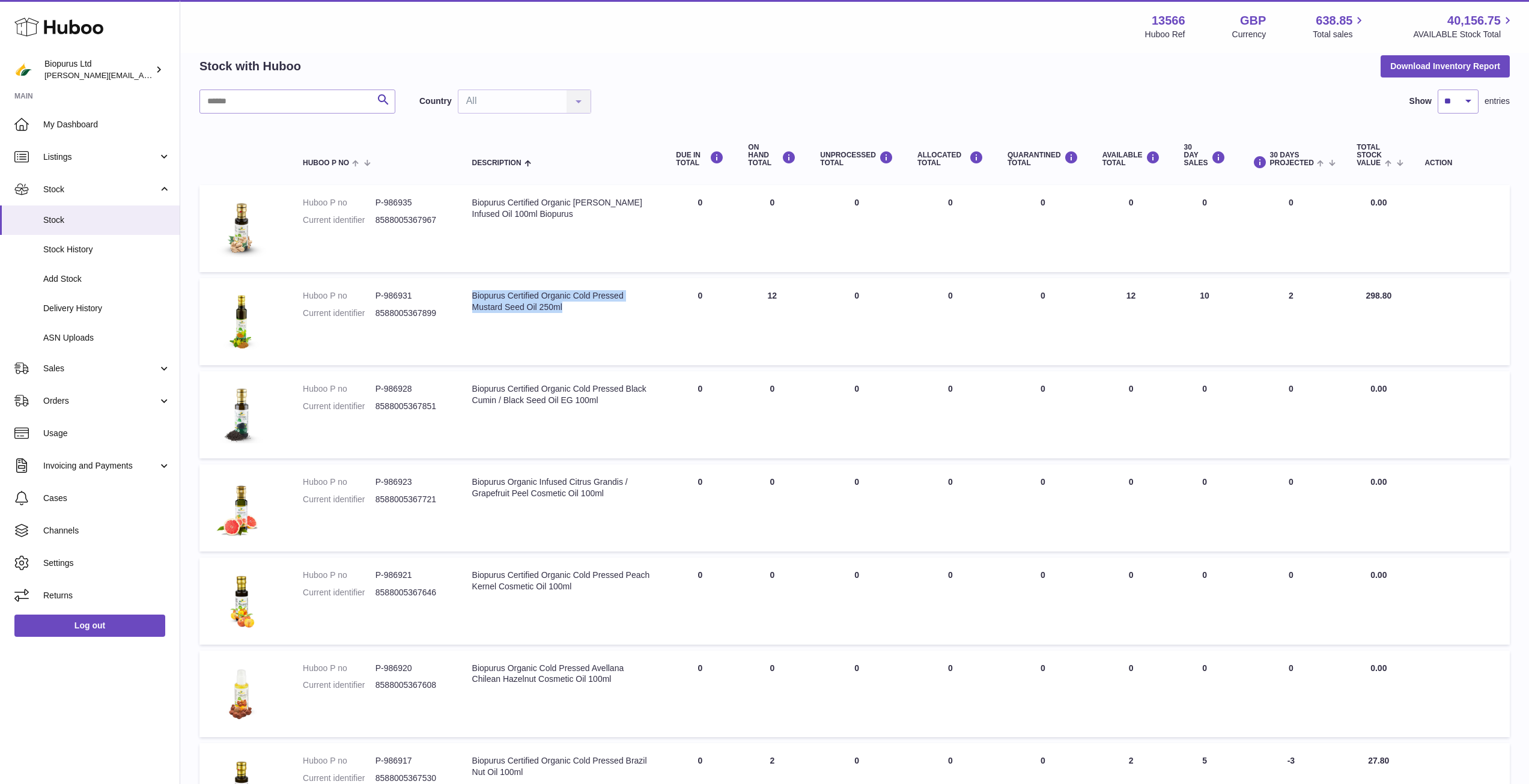
drag, startPoint x: 469, startPoint y: 293, endPoint x: 587, endPoint y: 311, distance: 119.4
click at [587, 311] on td "Description Biopurus Certified Organic Cold Pressed Mustard Seed Oil 250ml" at bounding box center [562, 321] width 204 height 87
copy div "Biopurus Certified Organic Cold Pressed Mustard Seed Oil 250ml"
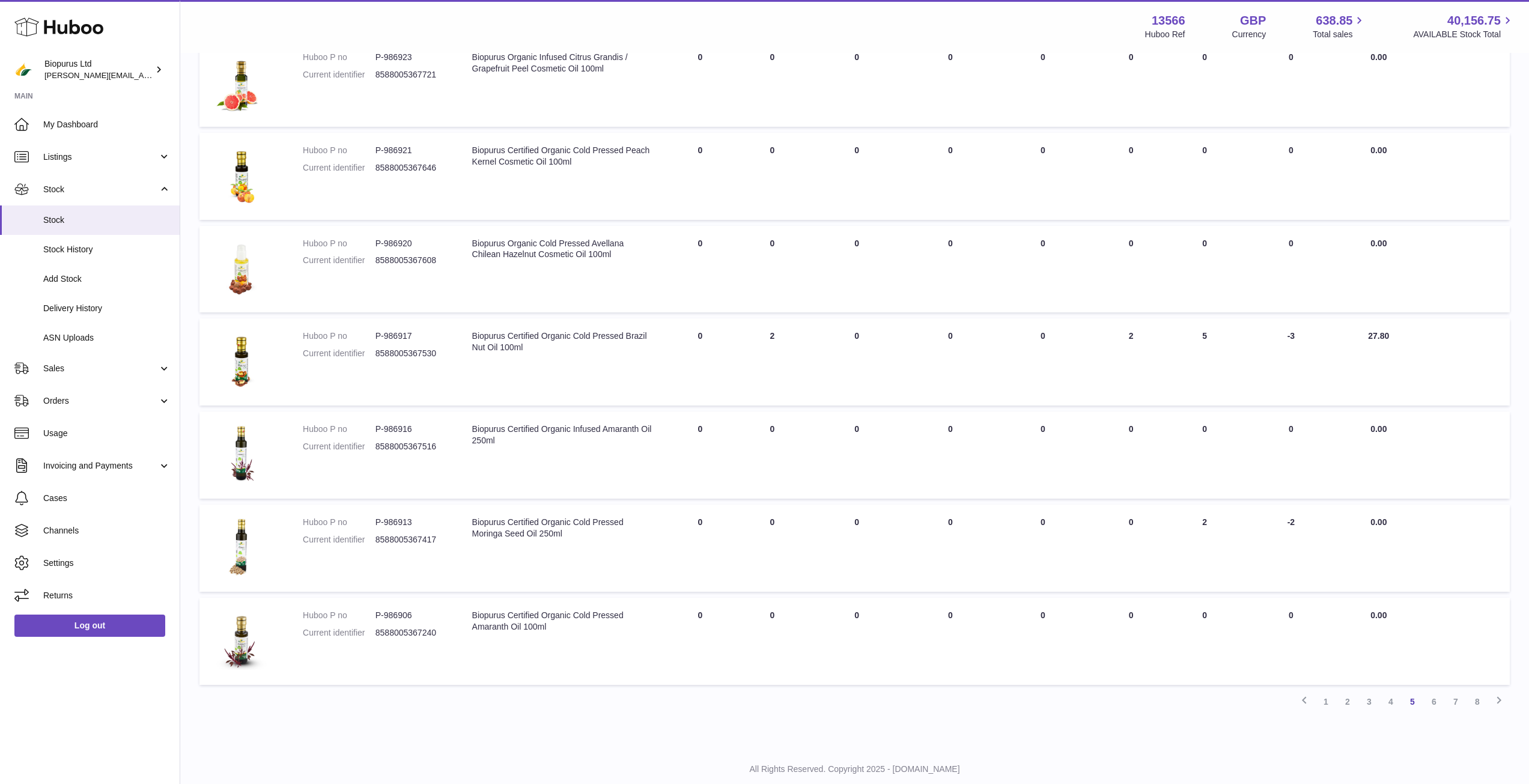
scroll to position [503, 0]
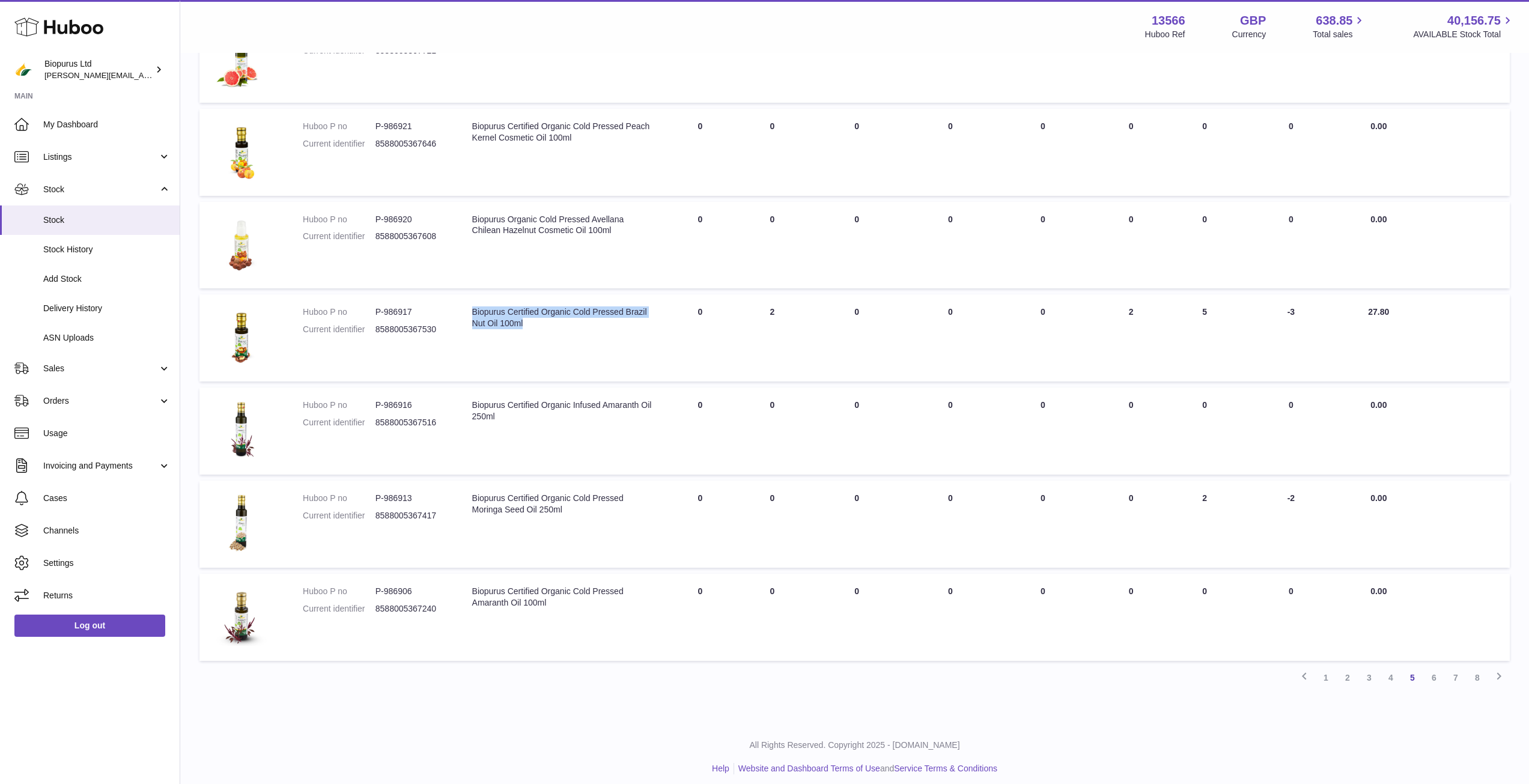
drag, startPoint x: 533, startPoint y: 327, endPoint x: 469, endPoint y: 314, distance: 65.3
click at [469, 314] on td "Description Biopurus Certified Organic Cold Pressed Brazil Nut Oil 100ml" at bounding box center [562, 338] width 204 height 87
copy div "Biopurus Certified Organic Cold Pressed Brazil Nut Oil 100ml"
click at [1430, 680] on link "6" at bounding box center [1434, 677] width 22 height 22
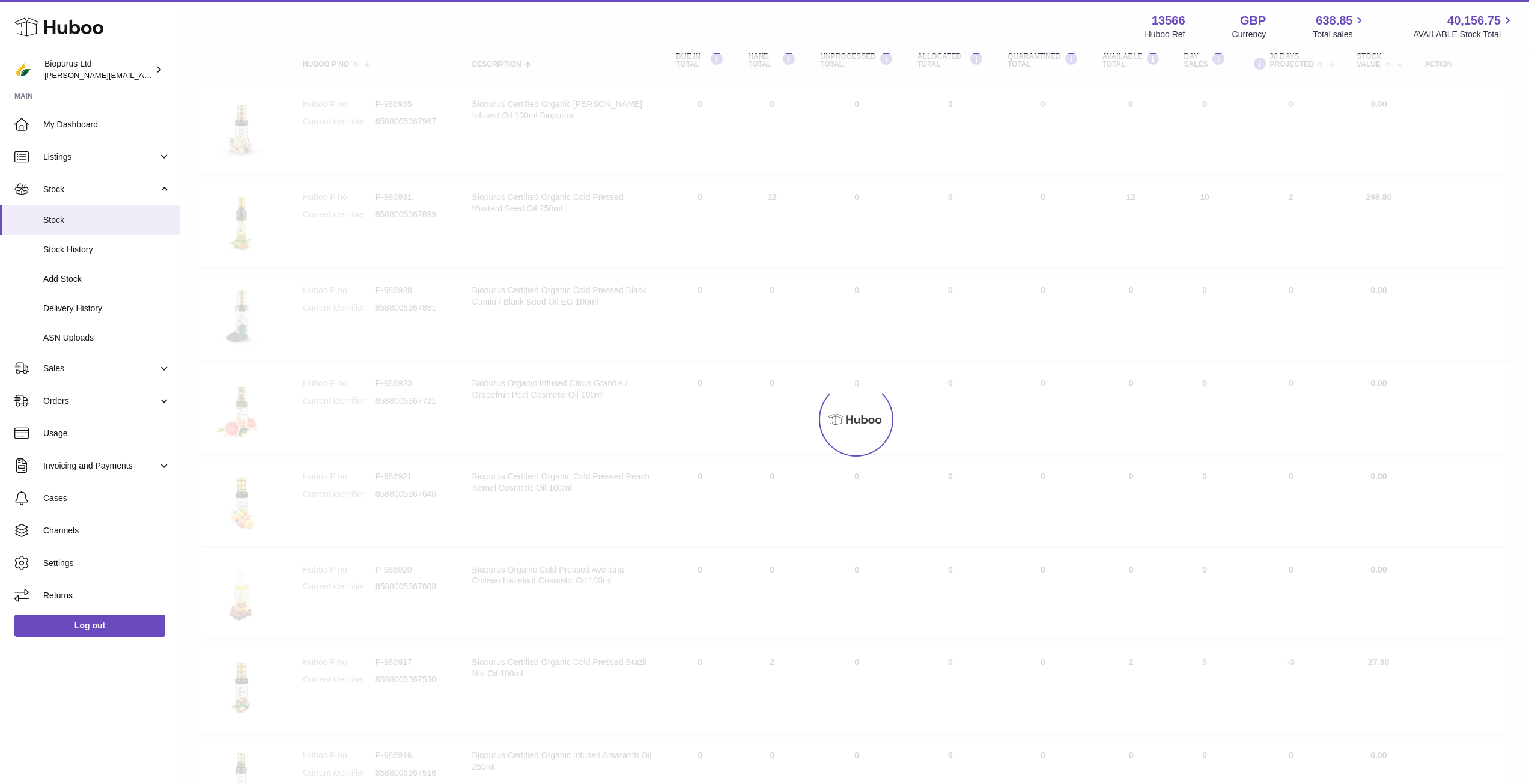
scroll to position [54, 0]
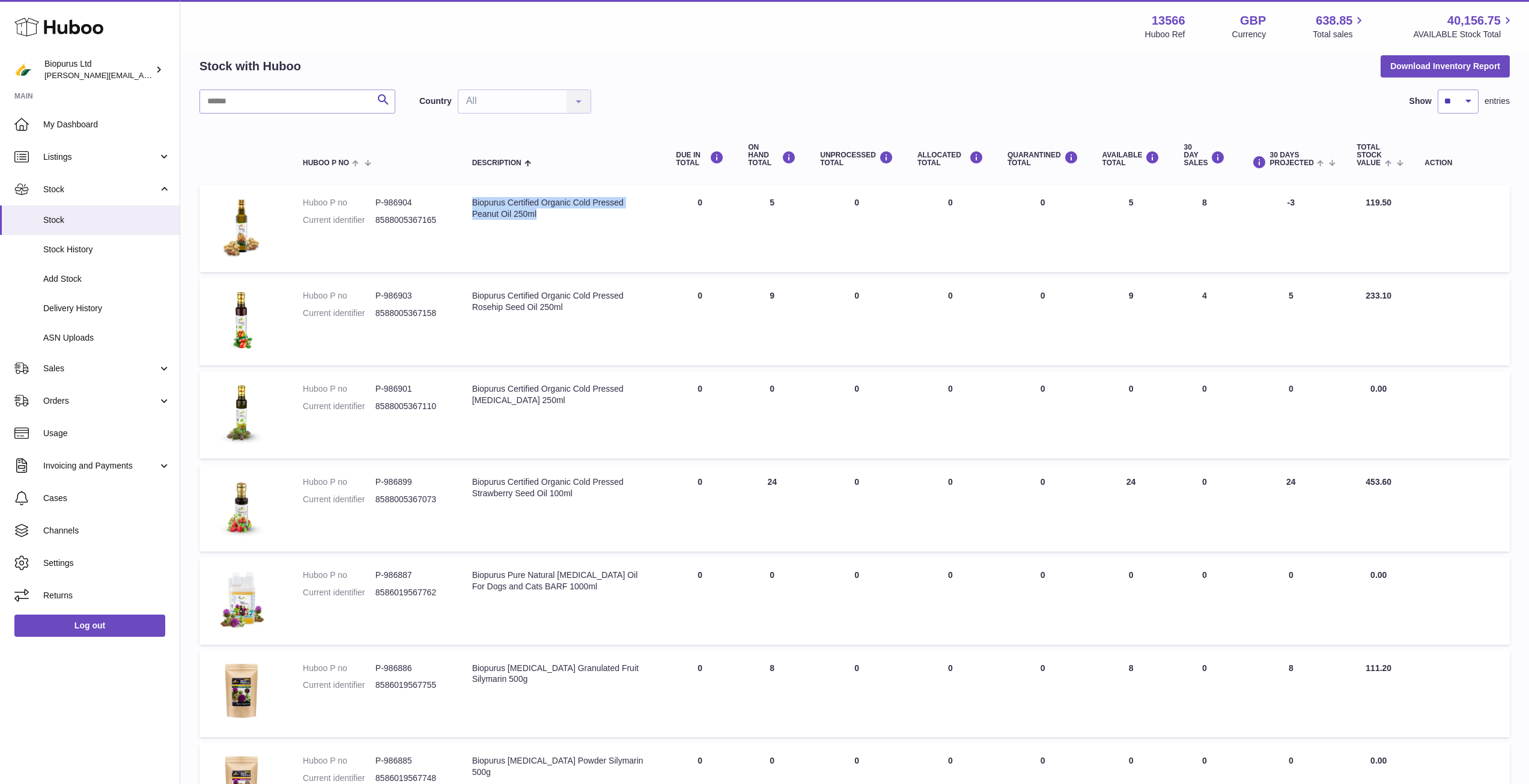
drag, startPoint x: 470, startPoint y: 199, endPoint x: 559, endPoint y: 219, distance: 91.2
click at [559, 219] on td "Description Biopurus Certified Organic Cold Pressed Peanut Oil 250ml" at bounding box center [562, 228] width 204 height 87
copy div "Biopurus Certified Organic Cold Pressed Peanut Oil 250ml"
click at [581, 316] on td "Description Biopurus Certified Organic Cold Pressed Rosehip Seed Oil 250ml" at bounding box center [562, 321] width 204 height 87
drag, startPoint x: 572, startPoint y: 309, endPoint x: 469, endPoint y: 296, distance: 103.8
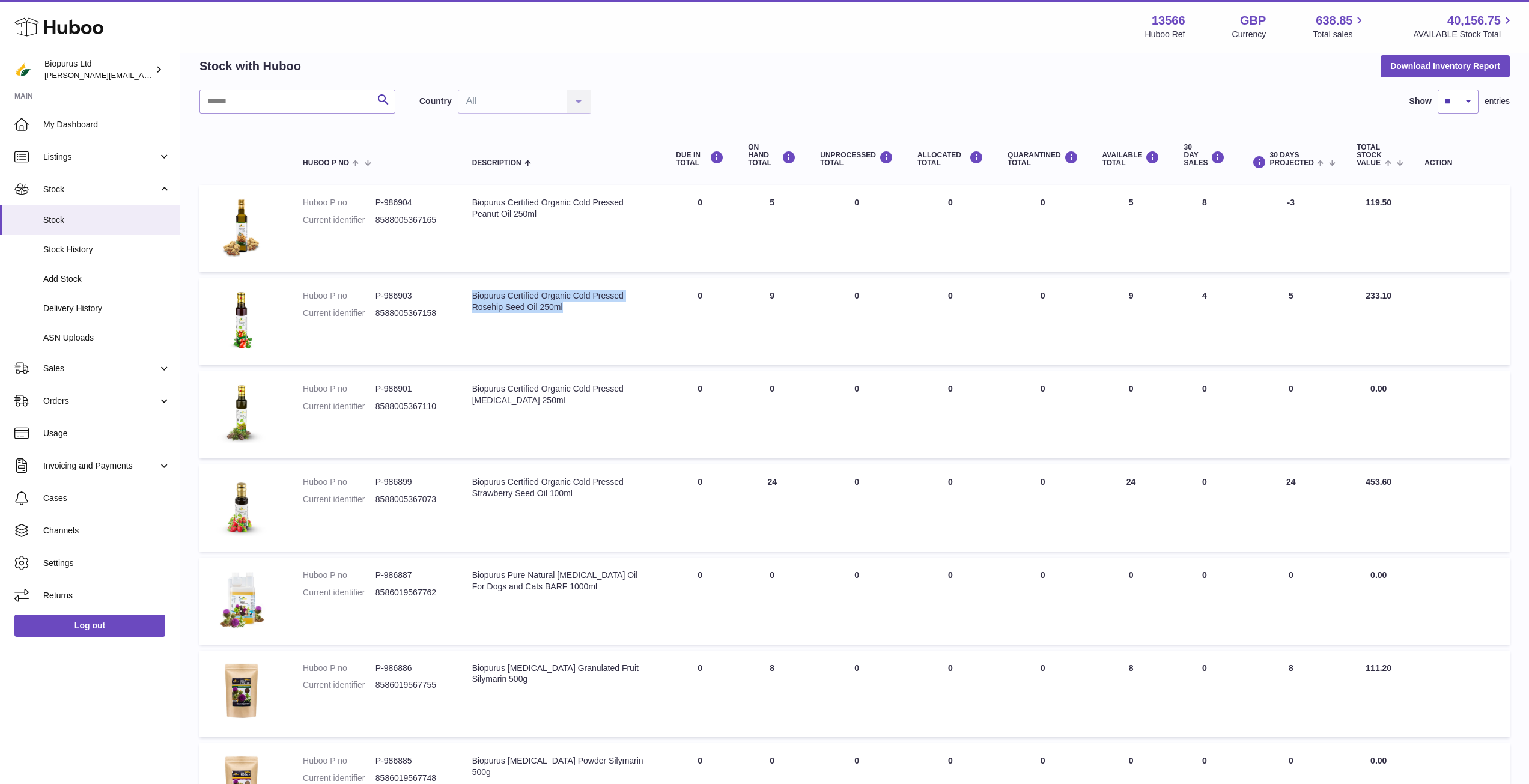
click at [469, 296] on td "Description Biopurus Certified Organic Cold Pressed Rosehip Seed Oil 250ml" at bounding box center [562, 321] width 204 height 87
copy div "Biopurus Certified Organic Cold Pressed Rosehip Seed Oil 250ml"
drag, startPoint x: 592, startPoint y: 491, endPoint x: 470, endPoint y: 475, distance: 123.0
click at [470, 475] on td "Description Biopurus Certified Organic Cold Pressed Strawberry Seed Oil 100ml" at bounding box center [562, 508] width 204 height 87
copy div "Biopurus Certified Organic Cold Pressed Strawberry Seed Oil 100ml"
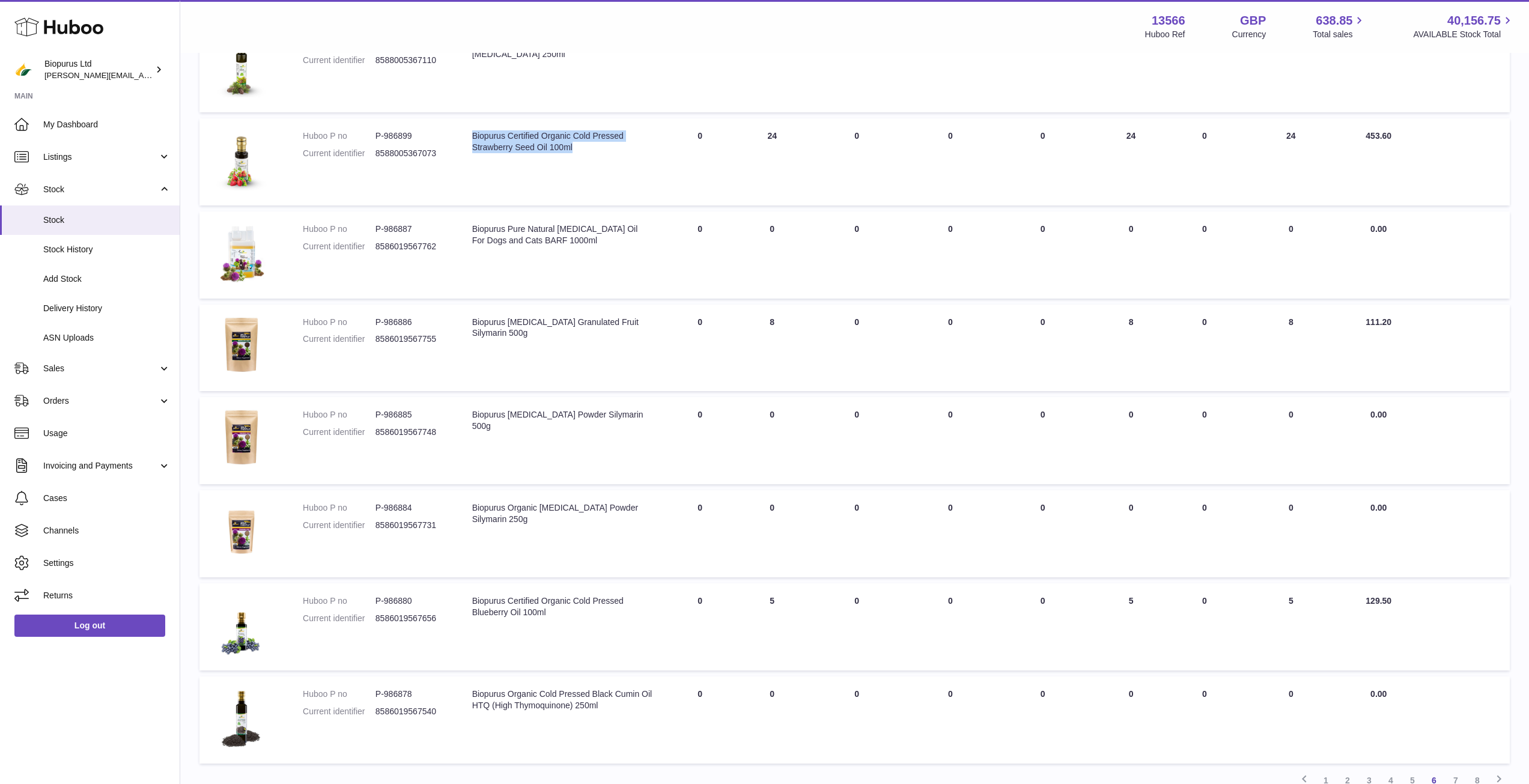
scroll to position [406, 0]
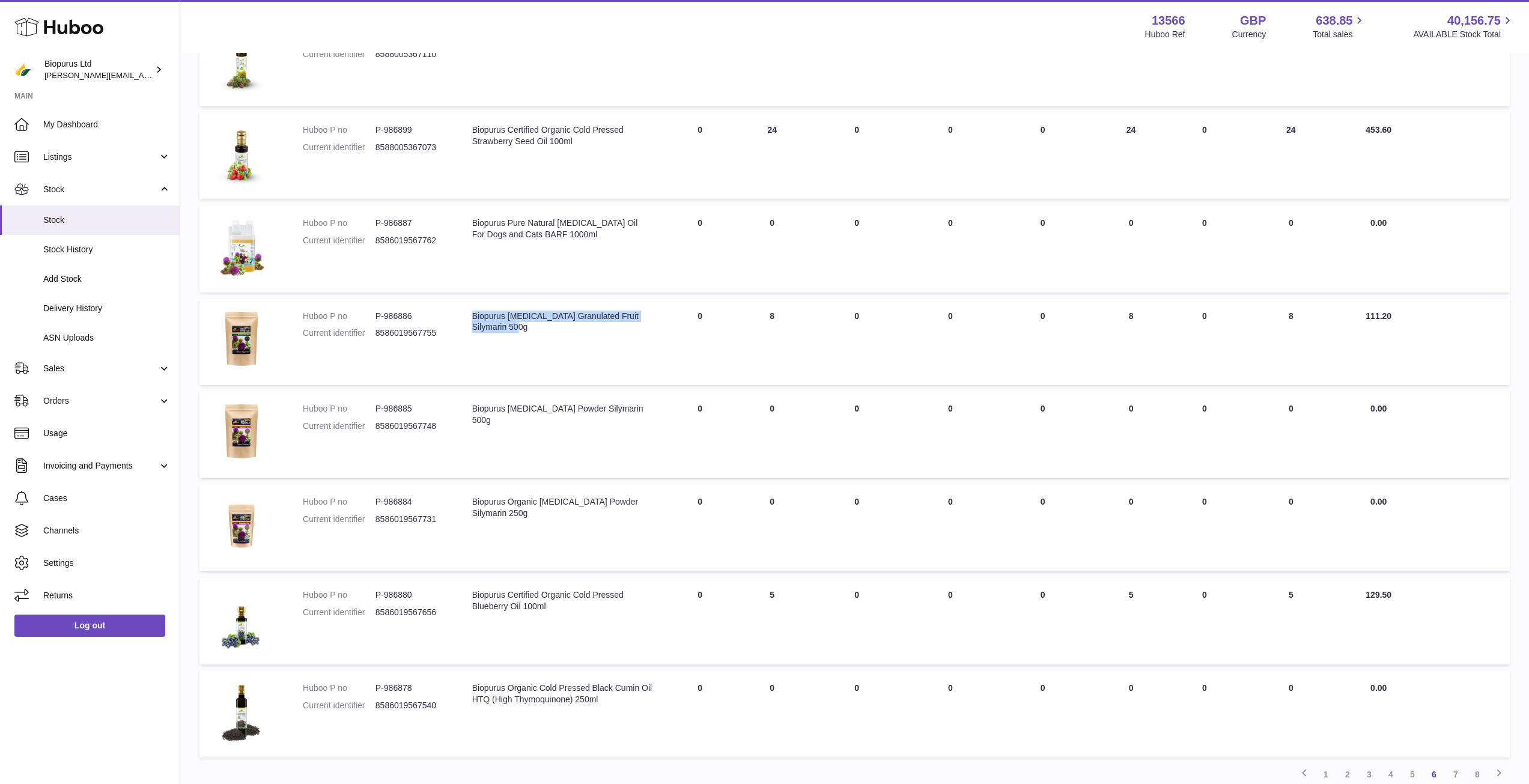
drag, startPoint x: 510, startPoint y: 334, endPoint x: 465, endPoint y: 315, distance: 48.8
click at [465, 315] on td "Description Biopurus [MEDICAL_DATA] Granulated Fruit Silymarin 500g" at bounding box center [562, 342] width 204 height 87
copy div "Biopurus [MEDICAL_DATA] Granulated Fruit Silymarin 500g"
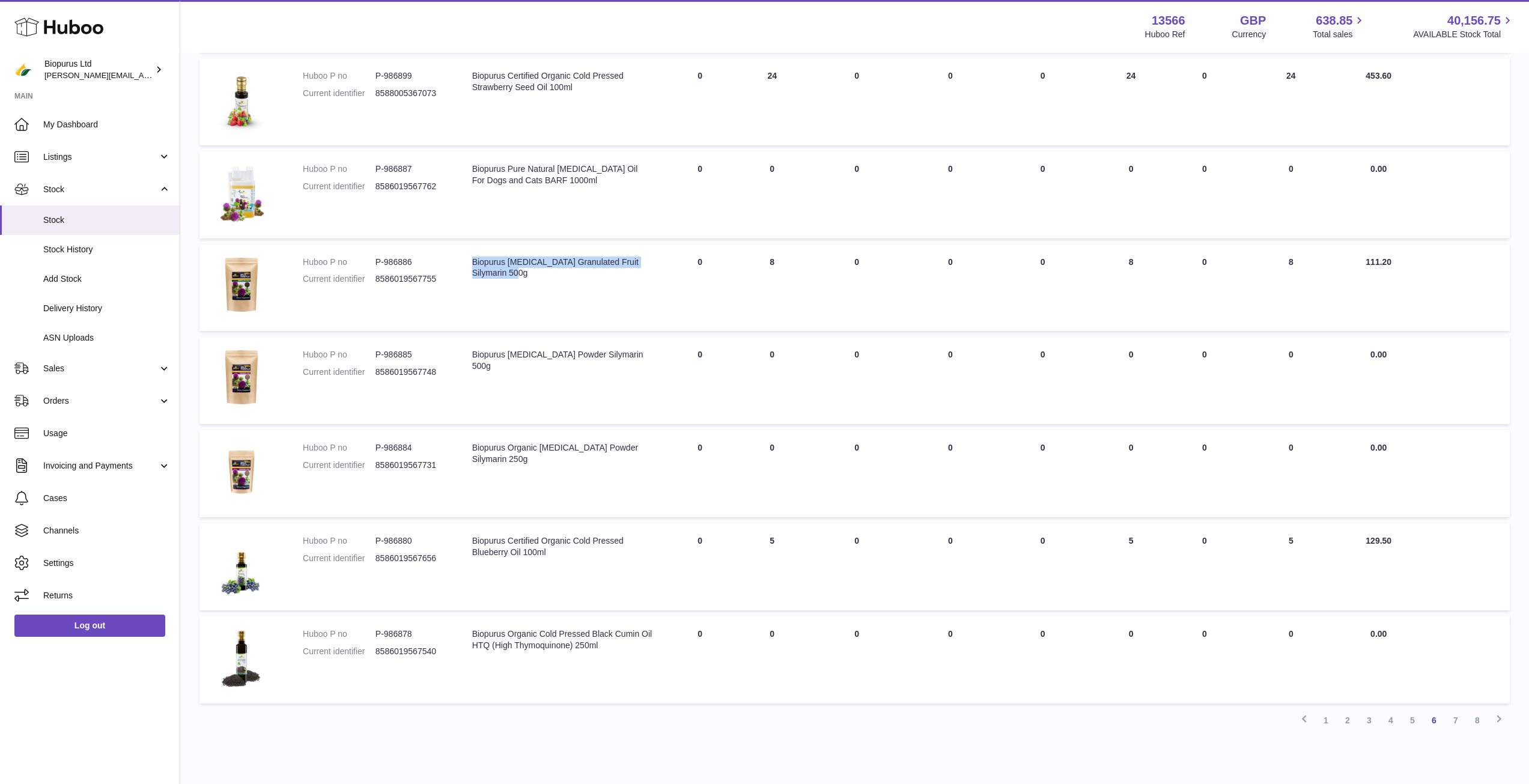
scroll to position [511, 0]
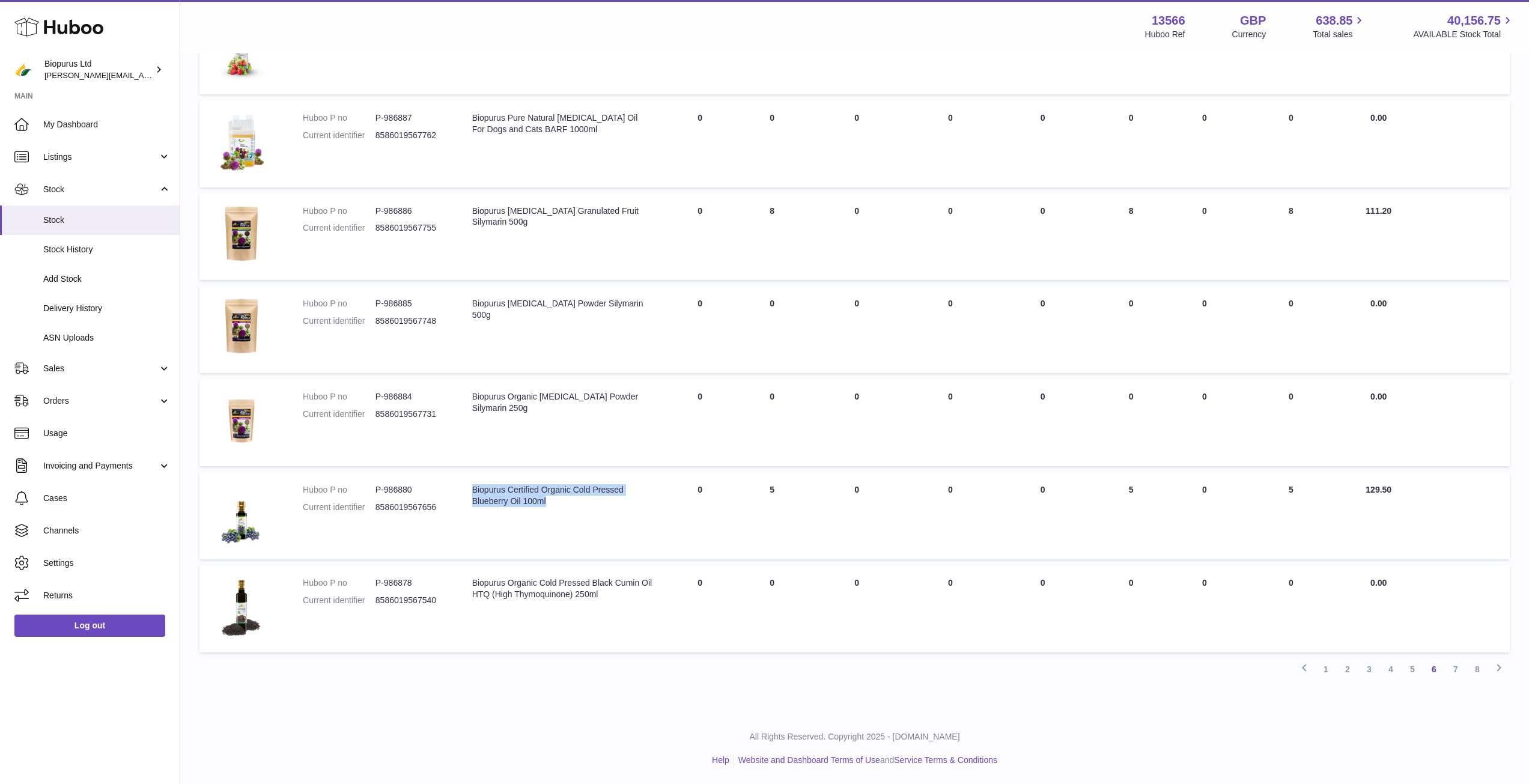
drag, startPoint x: 559, startPoint y: 511, endPoint x: 471, endPoint y: 487, distance: 91.2
click at [471, 487] on td "Description Biopurus Certified Organic Cold Pressed Blueberry Oil 100ml" at bounding box center [562, 515] width 204 height 87
click at [1453, 674] on link "7" at bounding box center [1456, 669] width 22 height 22
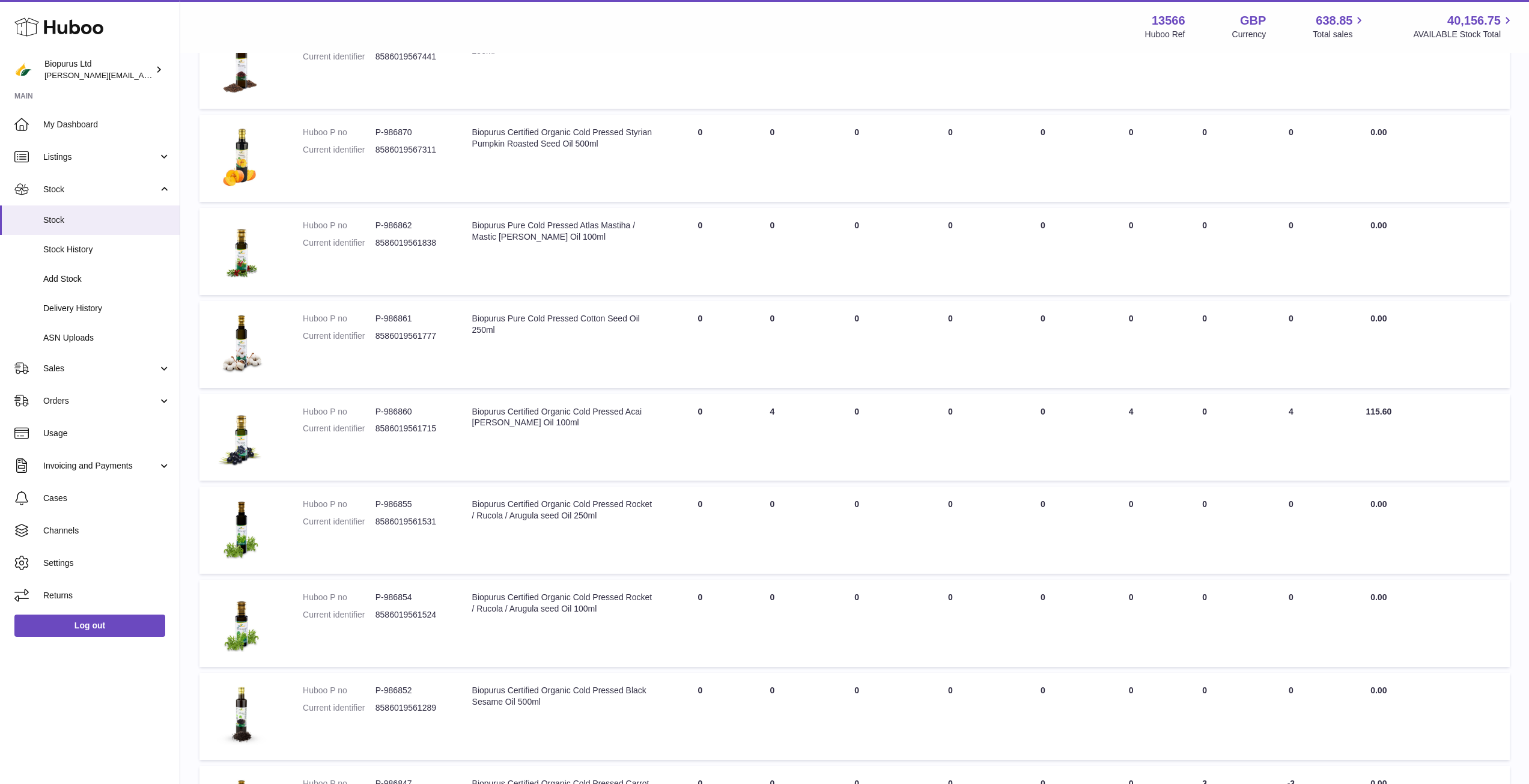
scroll to position [367, 0]
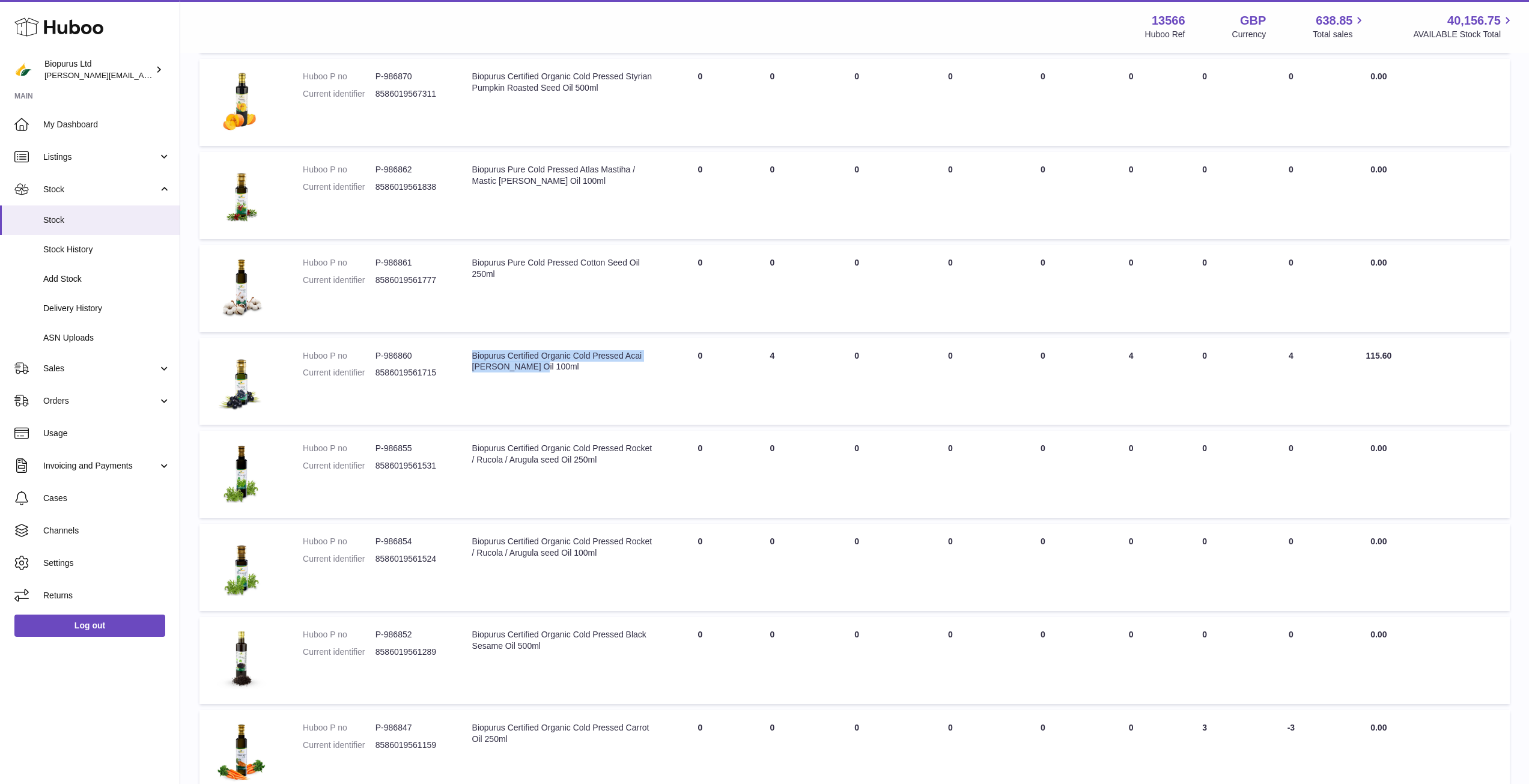
drag, startPoint x: 579, startPoint y: 371, endPoint x: 470, endPoint y: 355, distance: 110.2
click at [470, 355] on td "Description Biopurus Certified Organic Cold Pressed Acai [PERSON_NAME] Oil 100ml" at bounding box center [562, 381] width 204 height 87
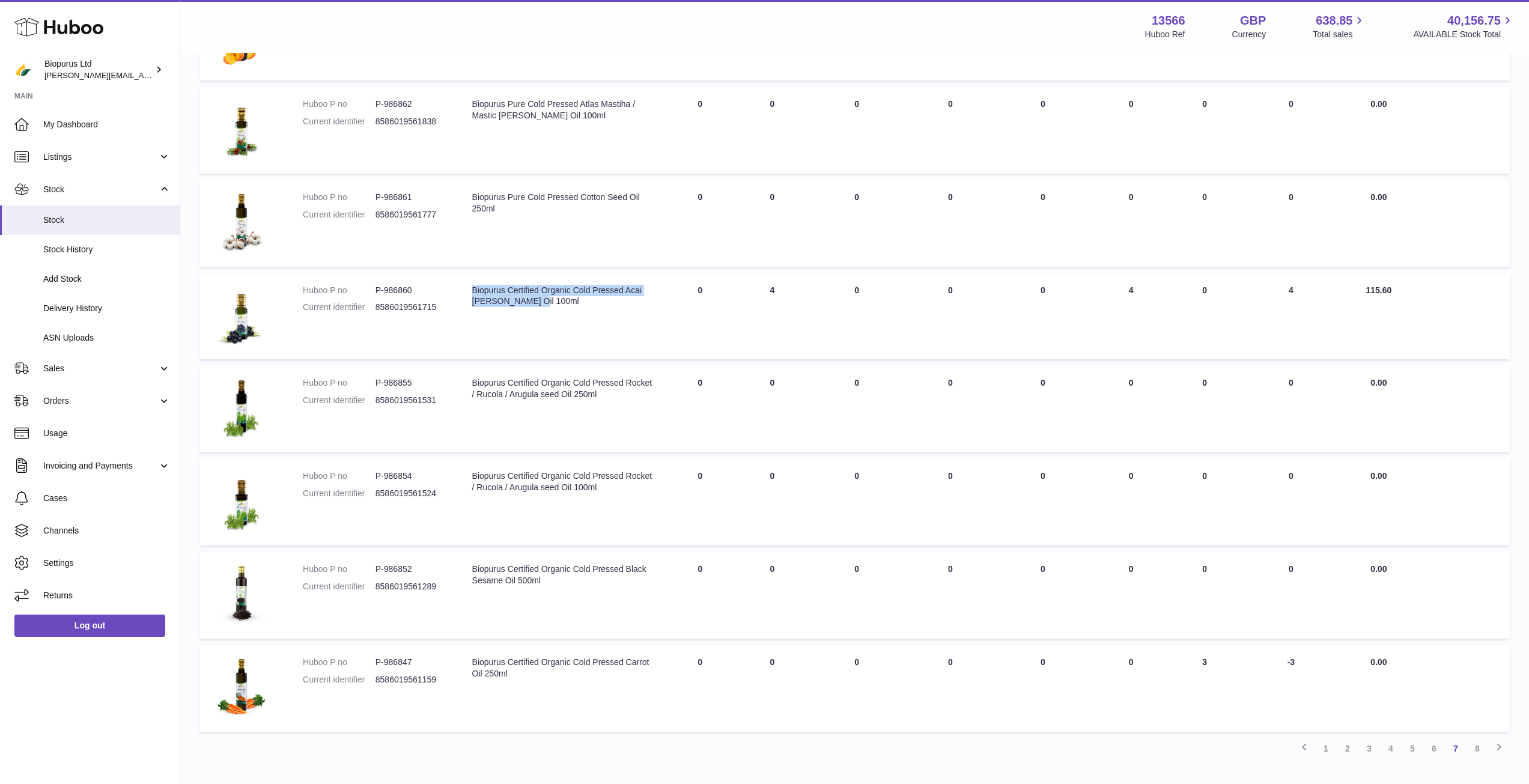
scroll to position [511, 0]
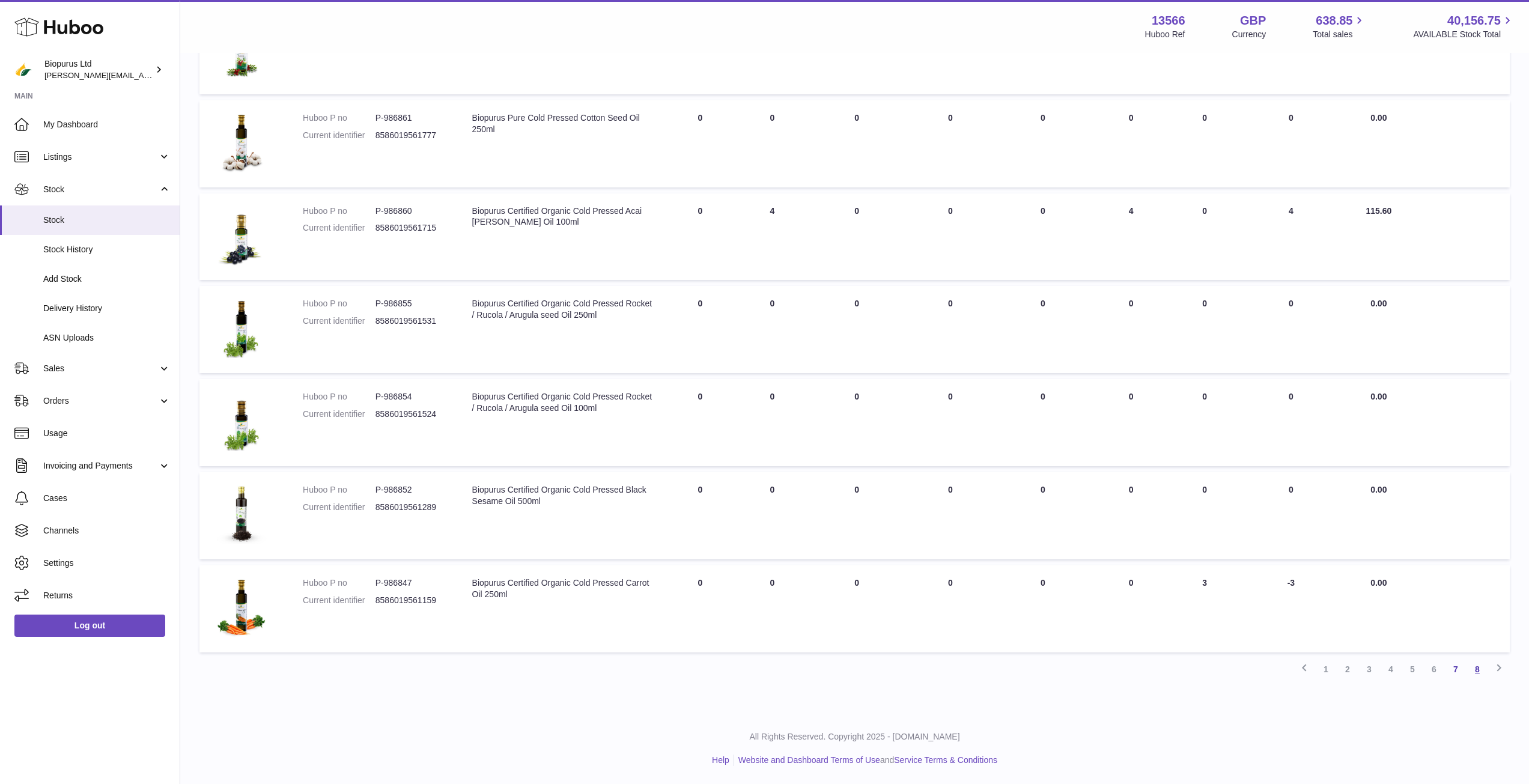
click at [1478, 670] on link "8" at bounding box center [1477, 669] width 22 height 22
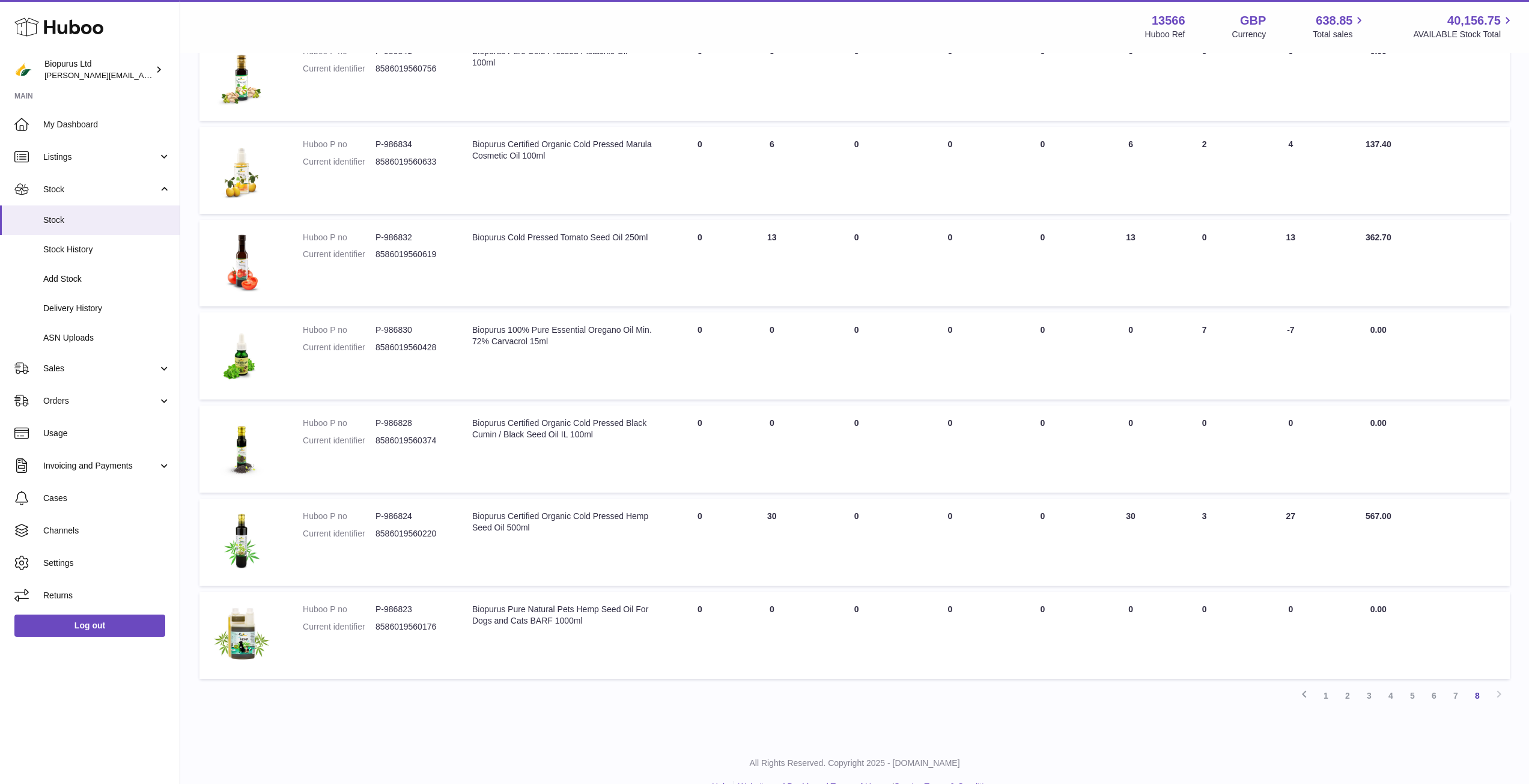
scroll to position [488, 0]
drag, startPoint x: 580, startPoint y: 158, endPoint x: 468, endPoint y: 143, distance: 113.0
click at [468, 143] on td "Description Biopurus Certified Organic Cold Pressed Marula Cosmetic Oil 100ml" at bounding box center [562, 167] width 203 height 87
drag, startPoint x: 647, startPoint y: 231, endPoint x: 470, endPoint y: 238, distance: 177.1
click at [470, 238] on td "Description Biopurus Cold Pressed Tomato Seed Oil 250ml" at bounding box center [562, 261] width 203 height 87
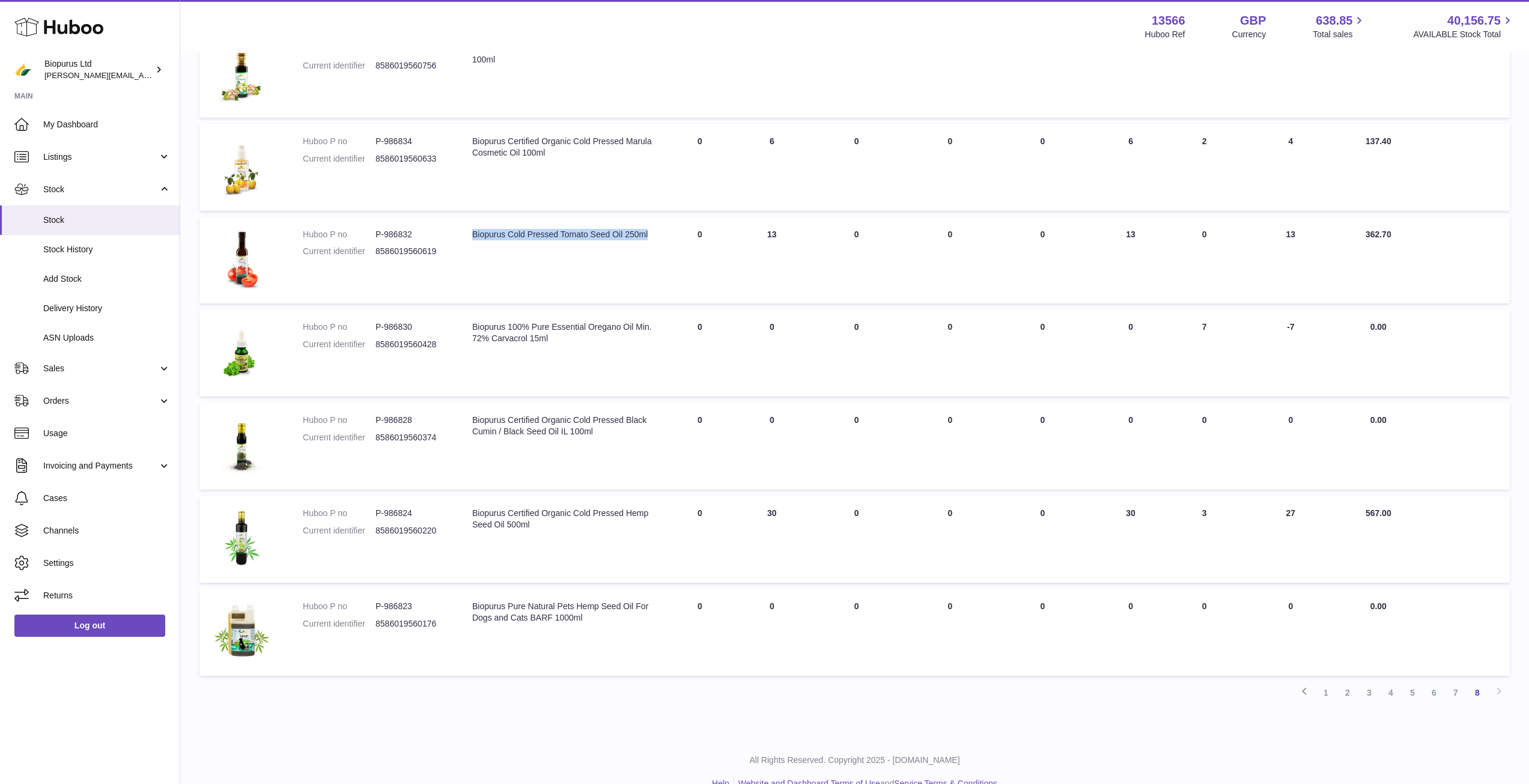
drag, startPoint x: 558, startPoint y: 525, endPoint x: 461, endPoint y: 508, distance: 98.5
click at [461, 508] on td "Description Biopurus Certified Organic Cold Pressed Hemp Seed Oil 500ml" at bounding box center [562, 539] width 203 height 87
click at [614, 0] on div "Menu Huboo 13566 Huboo Ref GBP Currency 638.85 Total sales 40,156.75 AVAILABLE …" at bounding box center [855, 26] width 1349 height 53
